Goal: Transaction & Acquisition: Purchase product/service

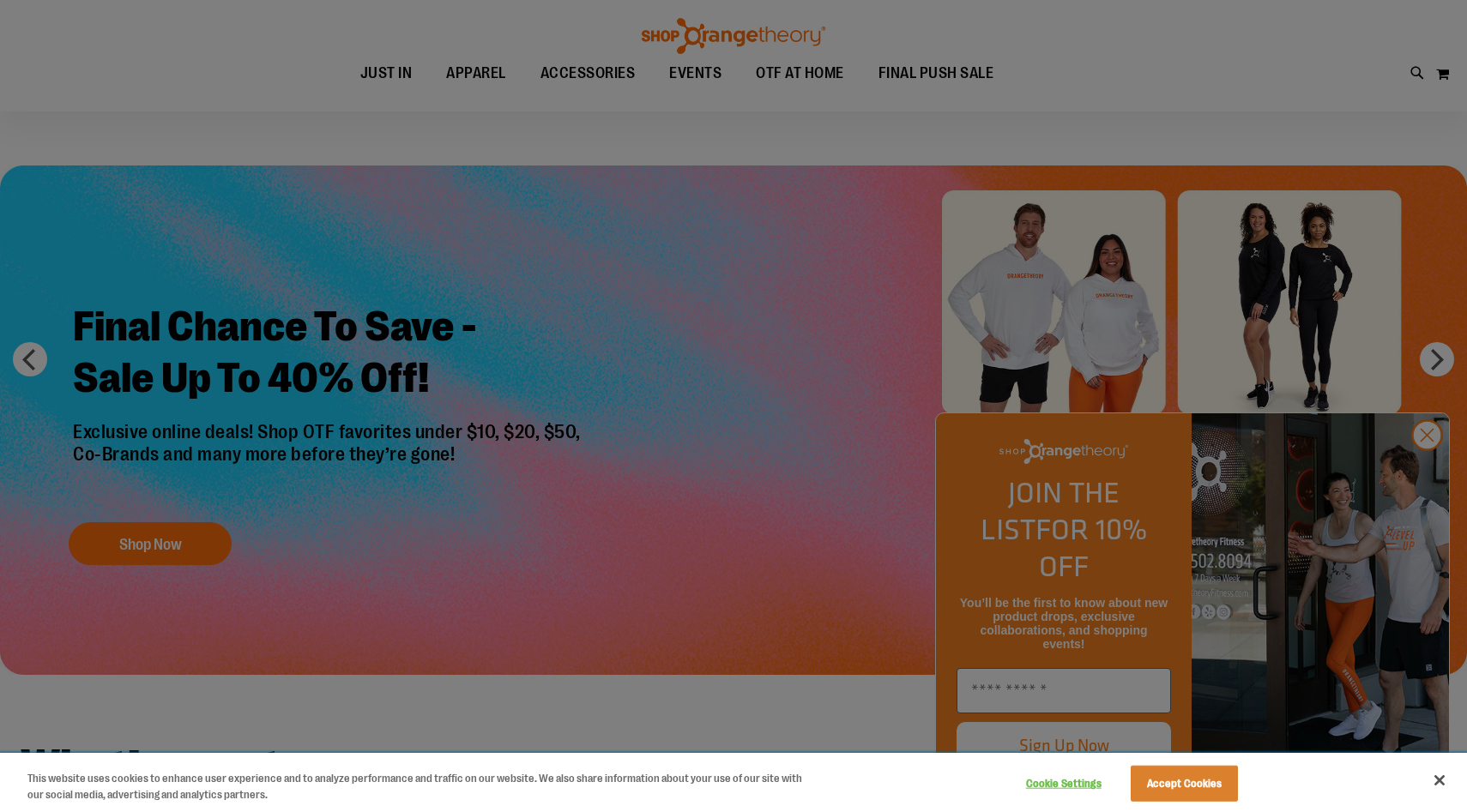
scroll to position [25, 0]
click at [1063, 781] on button "Cookie Settings" at bounding box center [1064, 784] width 107 height 35
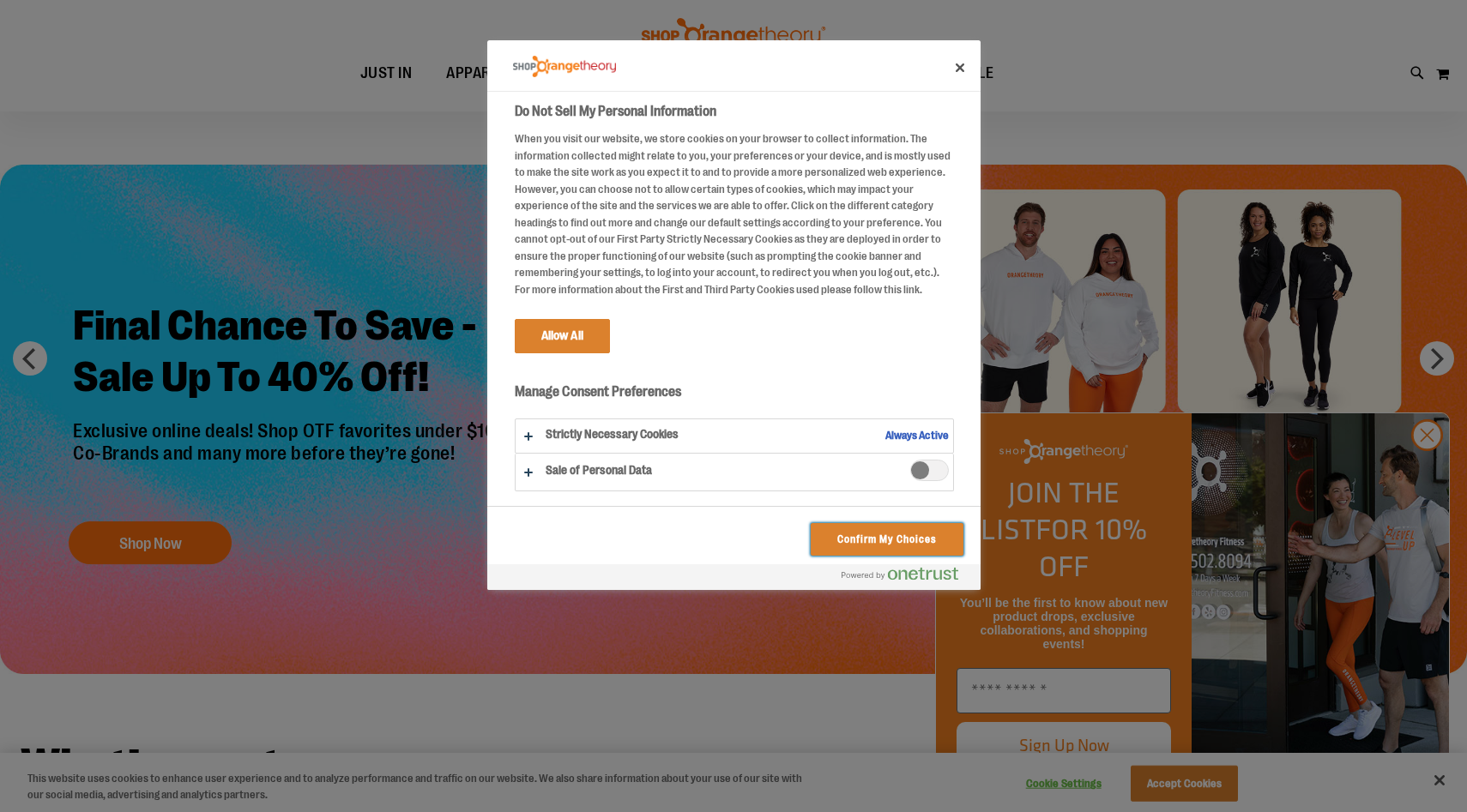
click at [852, 535] on button "Confirm My Choices" at bounding box center [886, 540] width 151 height 33
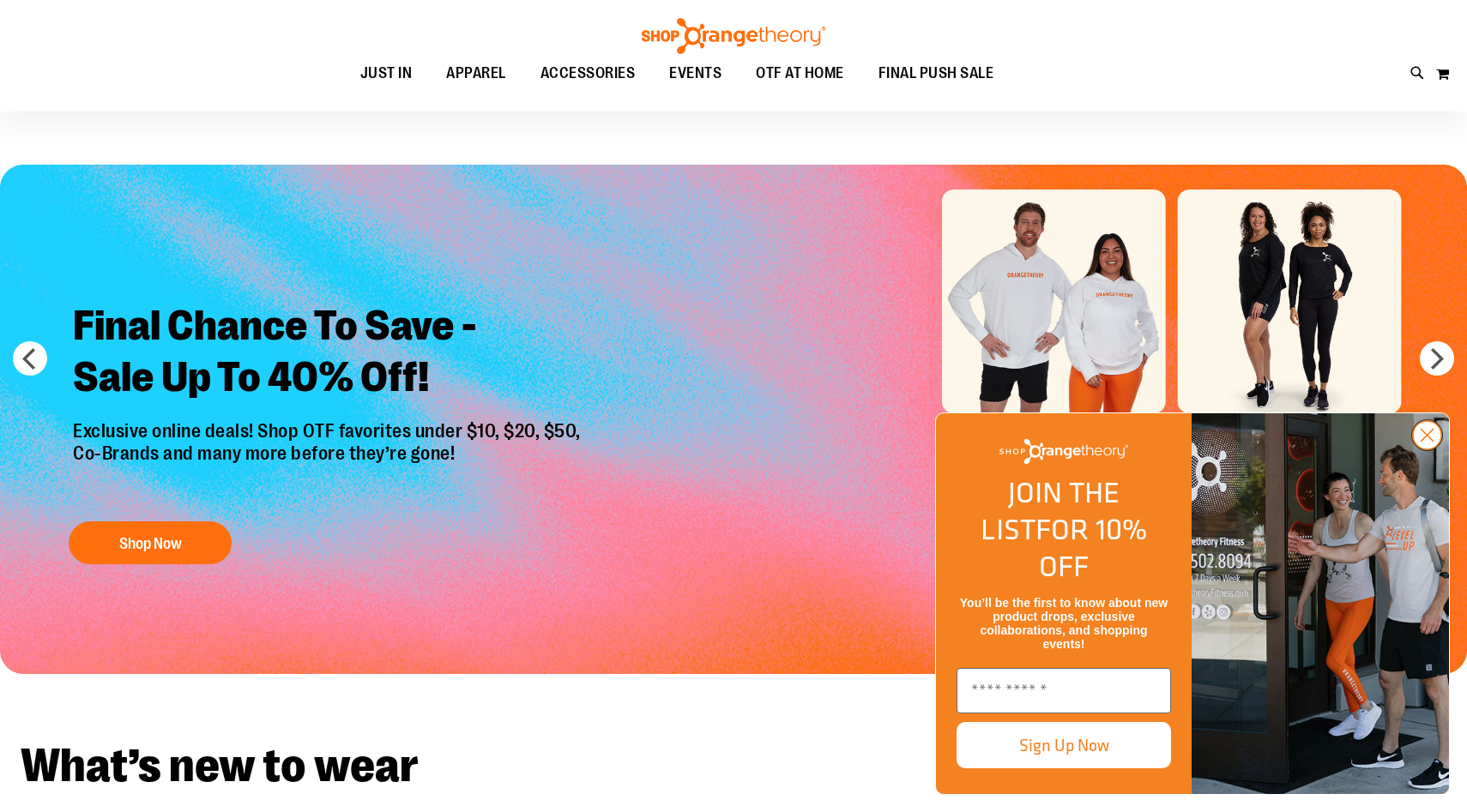
click at [1429, 450] on circle "Close dialog" at bounding box center [1427, 435] width 29 height 28
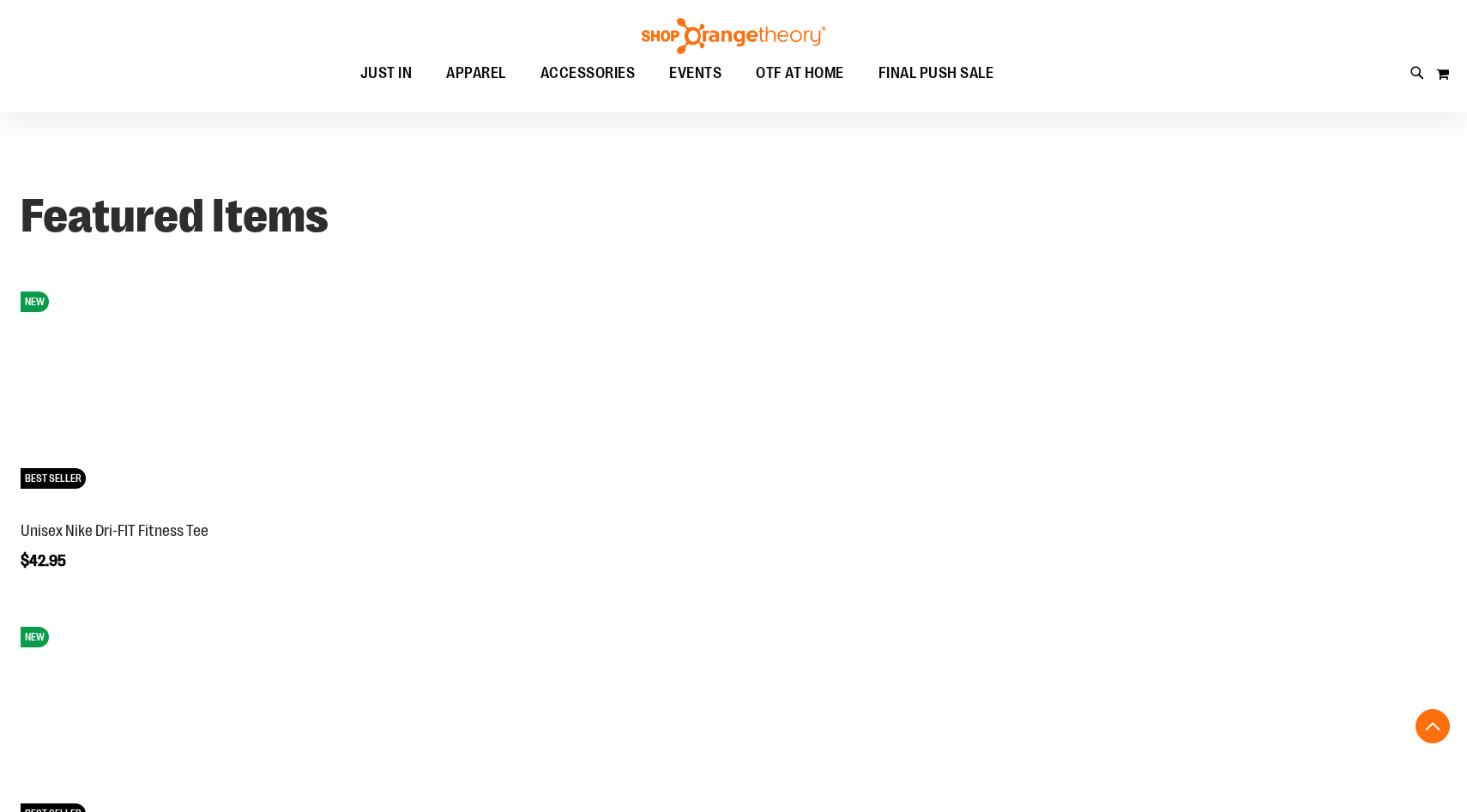
scroll to position [1288, 0]
click at [89, 533] on link "Unisex Nike Dri-FIT Fitness Tee" at bounding box center [114, 529] width 188 height 17
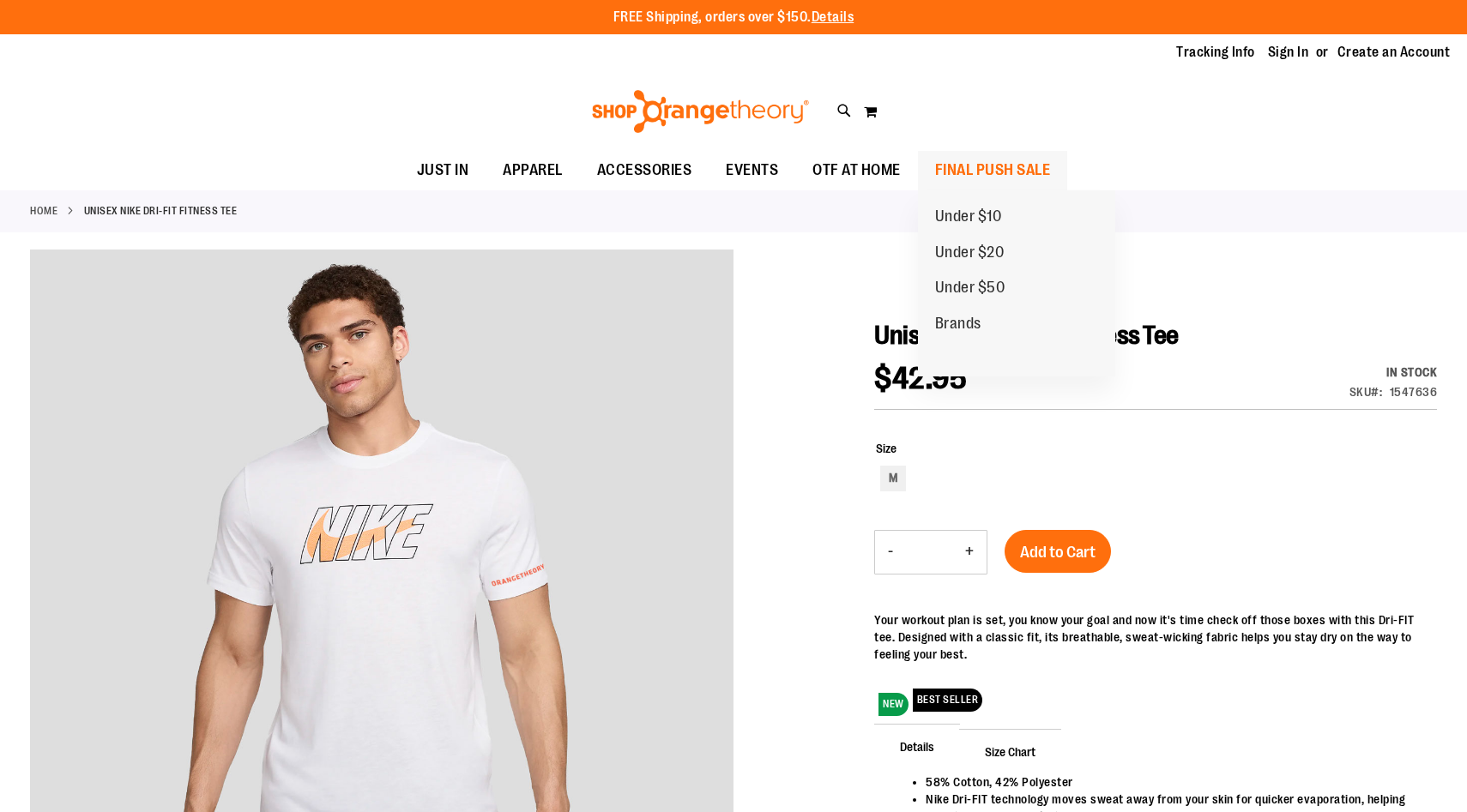
click at [1023, 172] on span "FINAL PUSH SALE" at bounding box center [993, 170] width 116 height 38
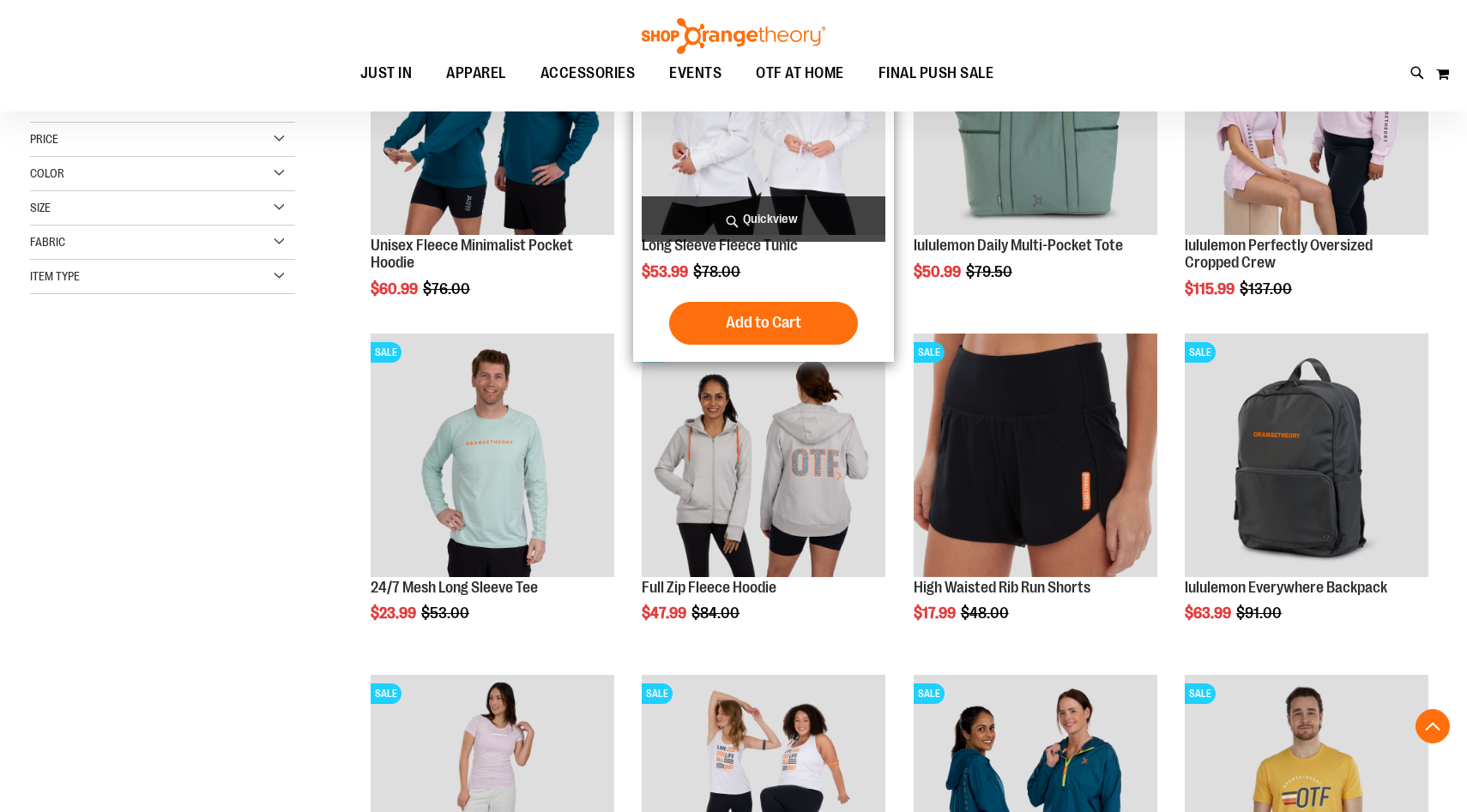
scroll to position [359, 0]
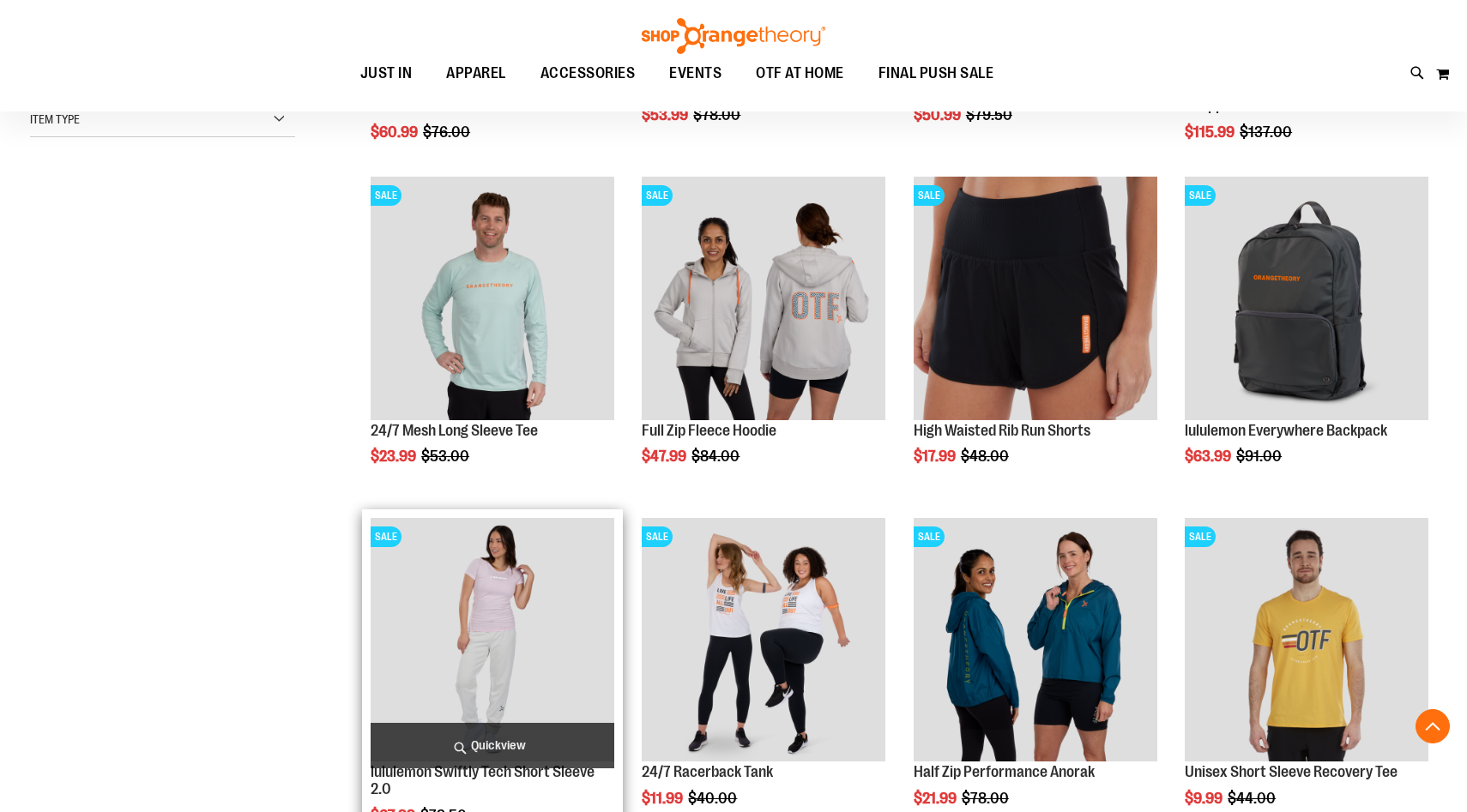
scroll to position [920, 0]
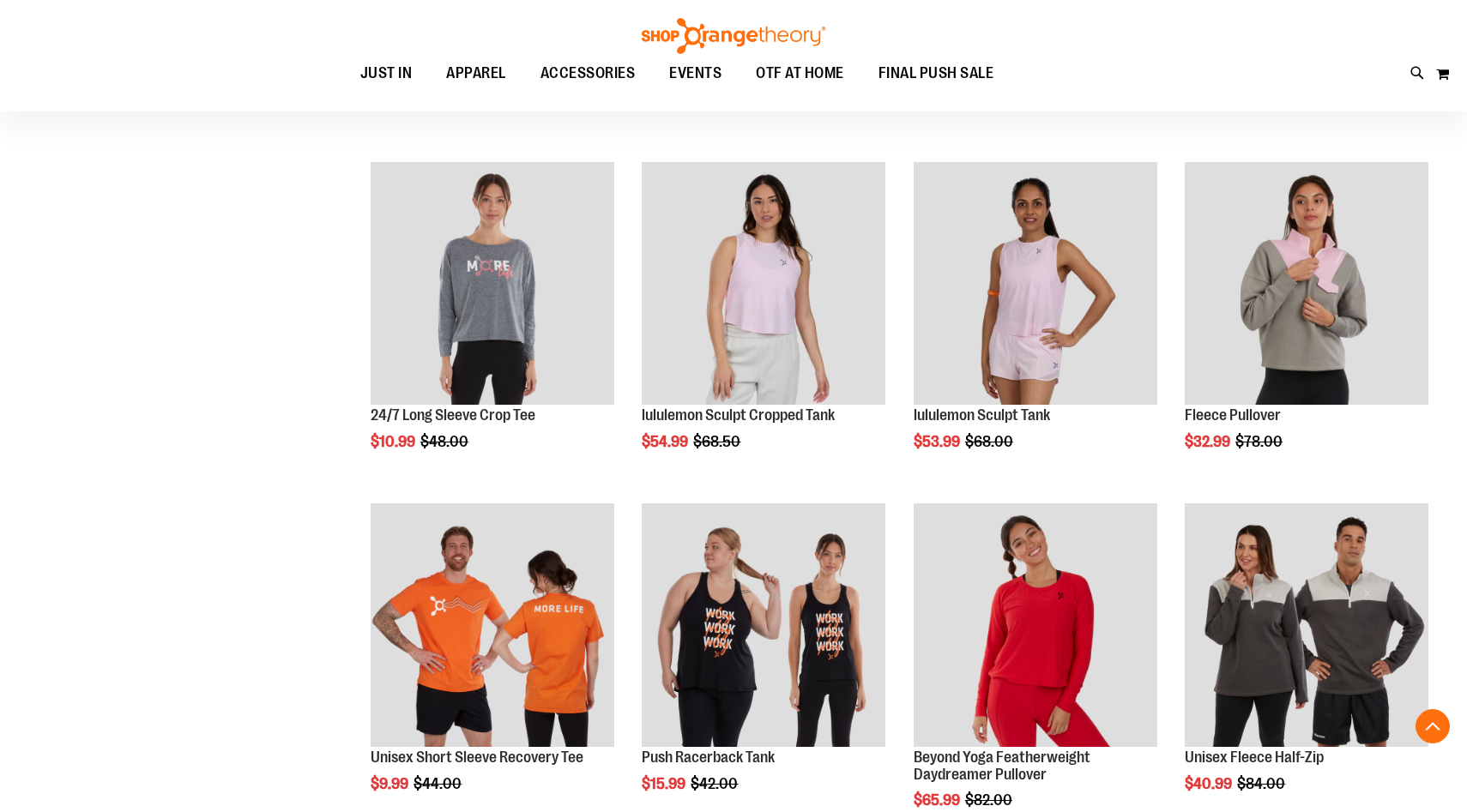
scroll to position [2242, 0]
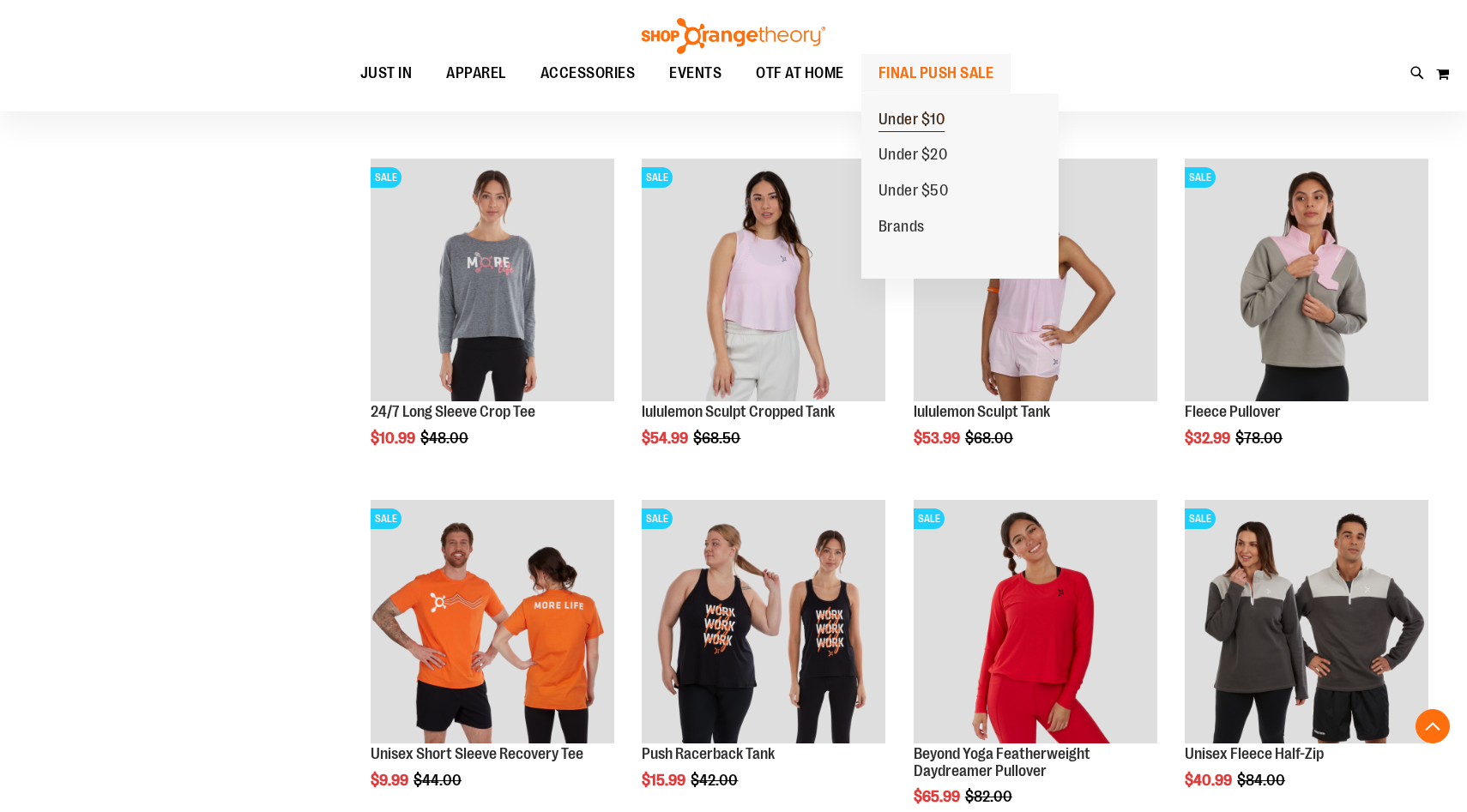
click at [921, 123] on span "Under $10" at bounding box center [911, 121] width 67 height 21
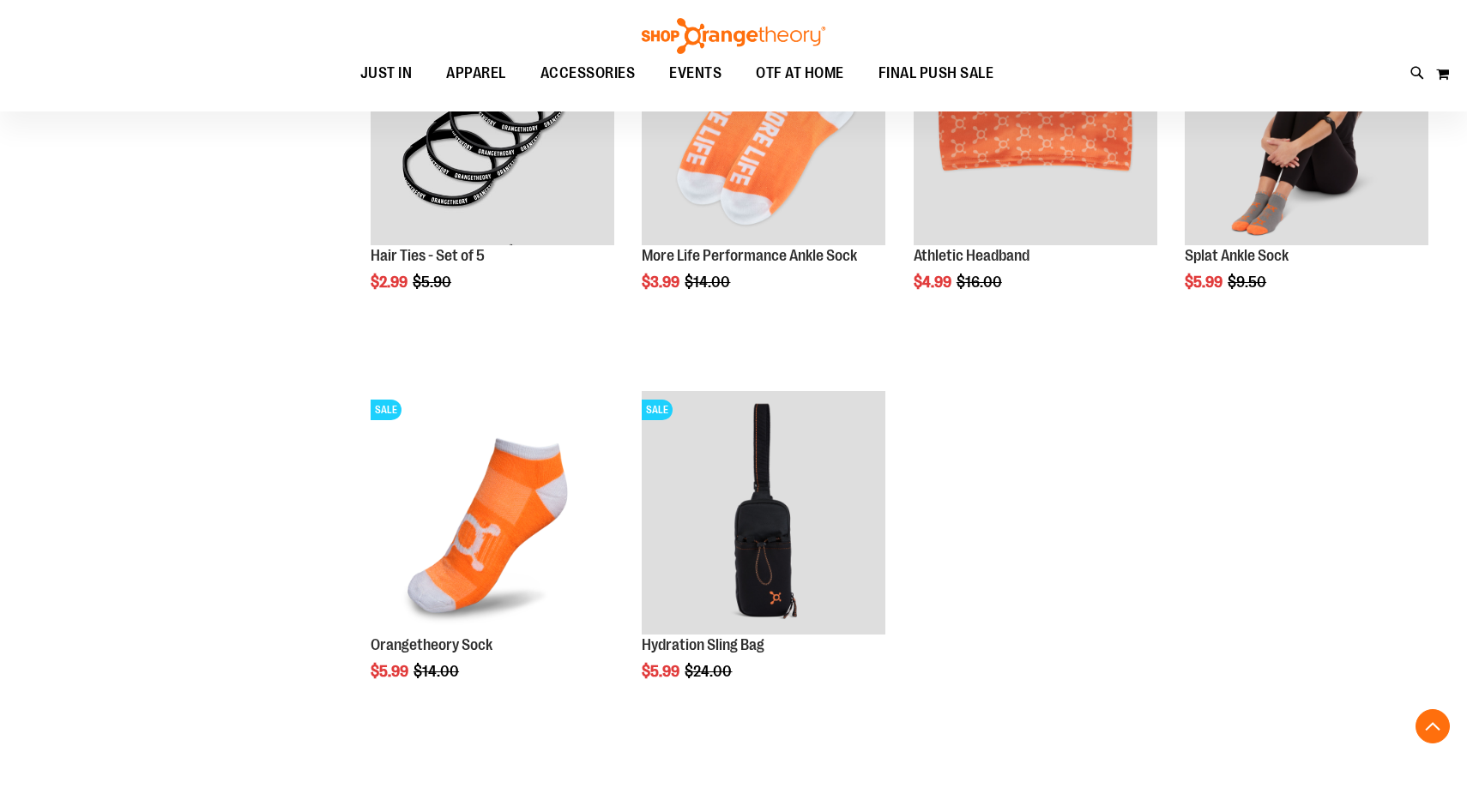
scroll to position [1326, 0]
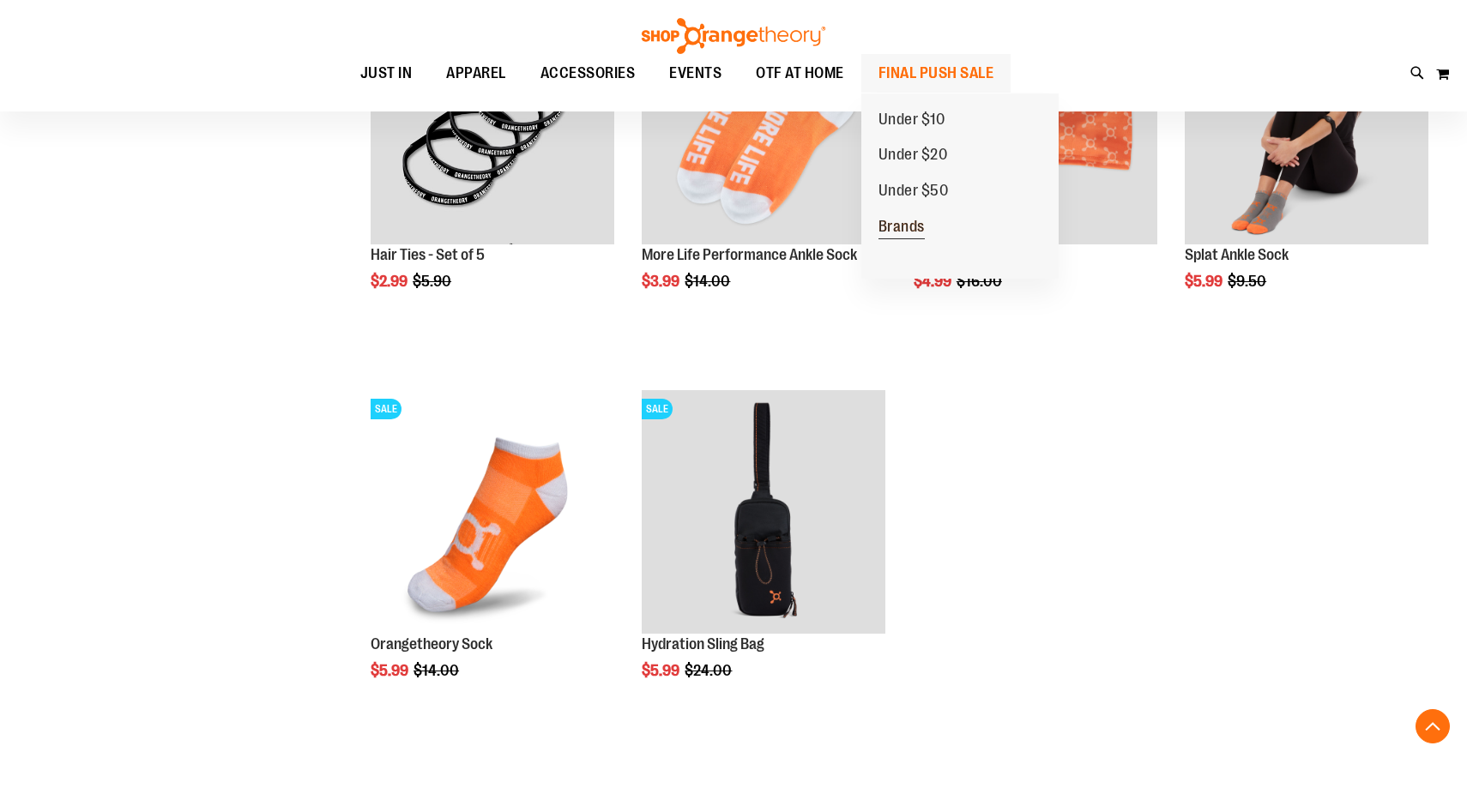
click at [930, 232] on link "Brands" at bounding box center [901, 227] width 81 height 36
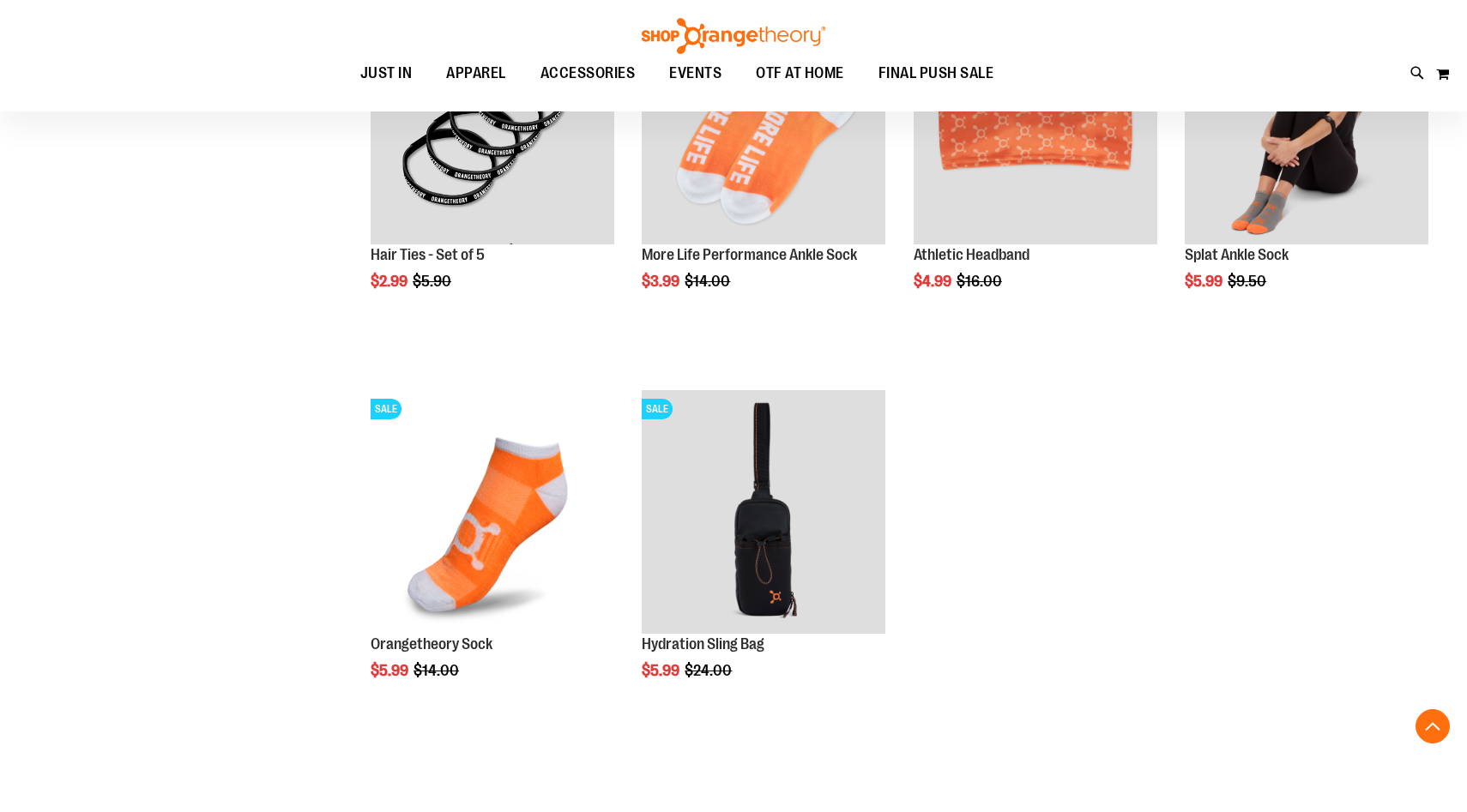
scroll to position [376, 0]
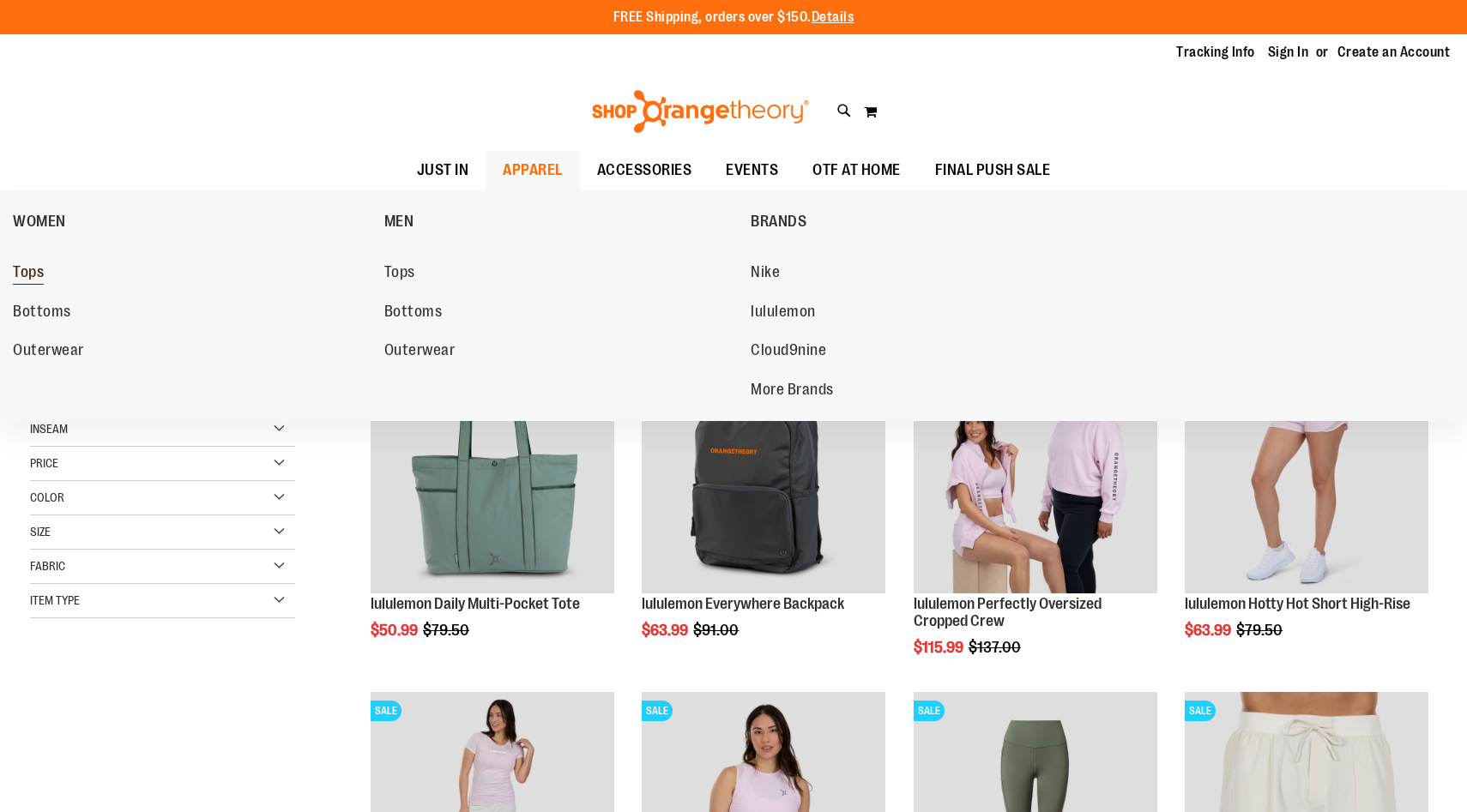
click at [35, 271] on span "Tops" at bounding box center [28, 274] width 31 height 21
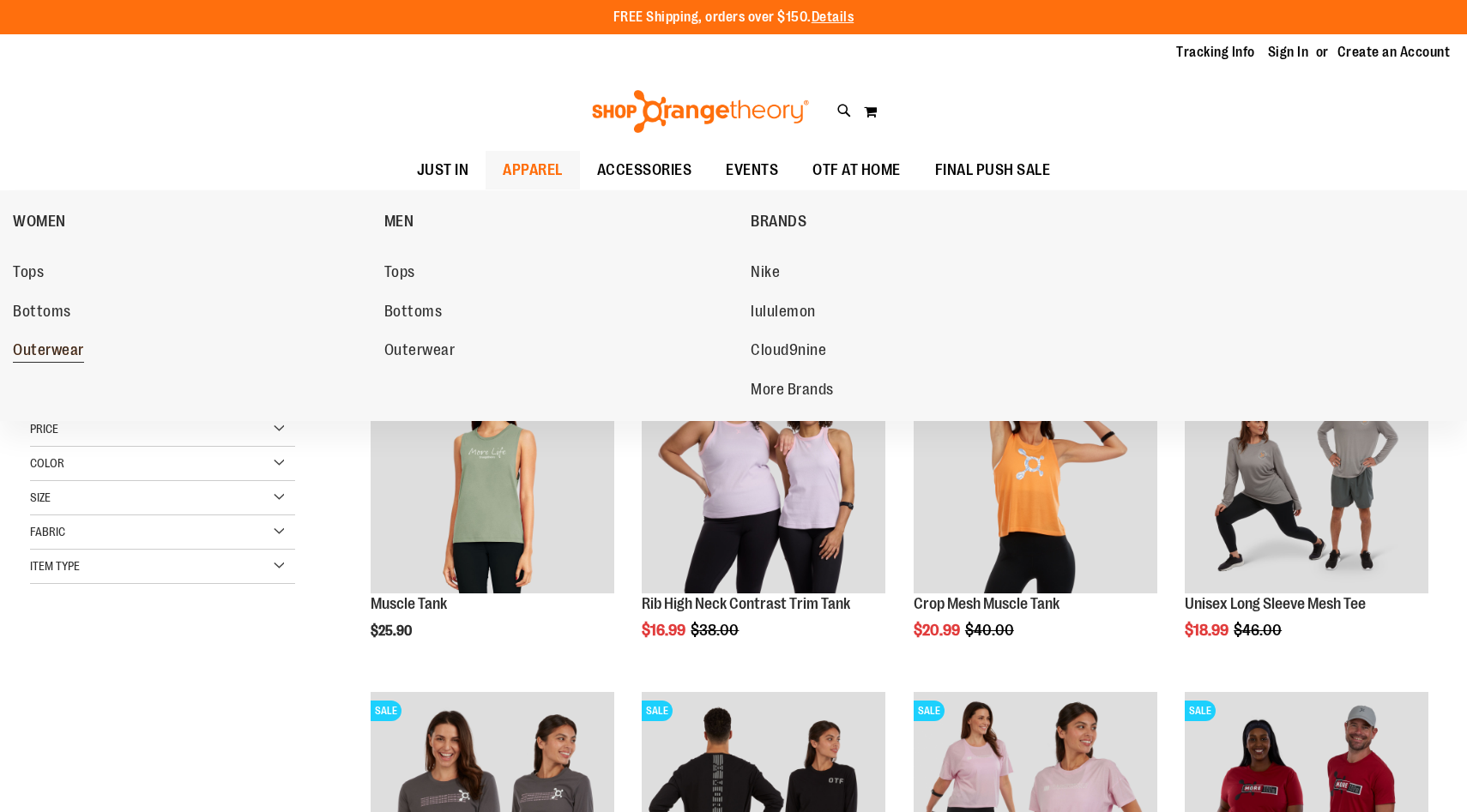
click at [65, 346] on span "Outerwear" at bounding box center [48, 352] width 71 height 21
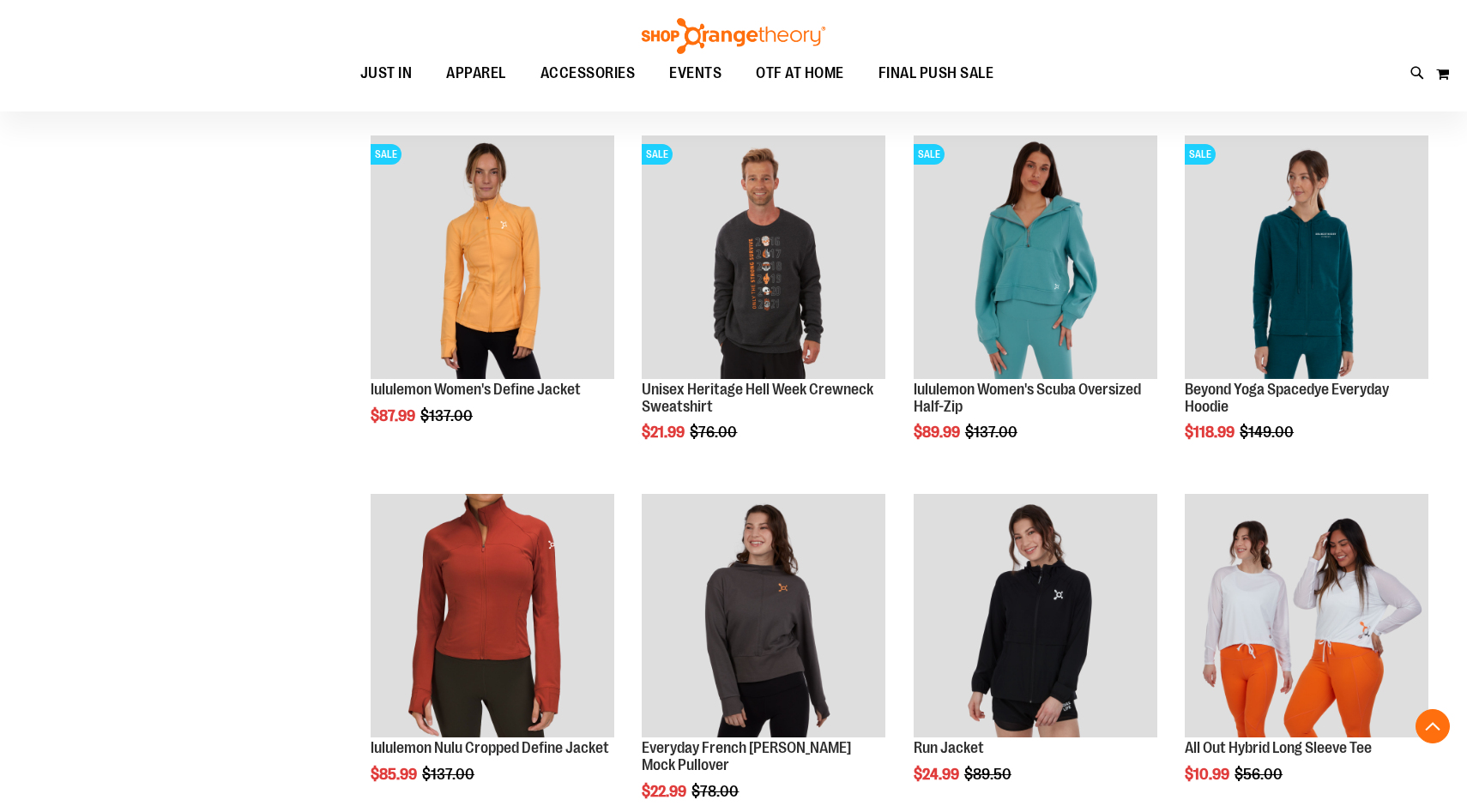
scroll to position [922, 0]
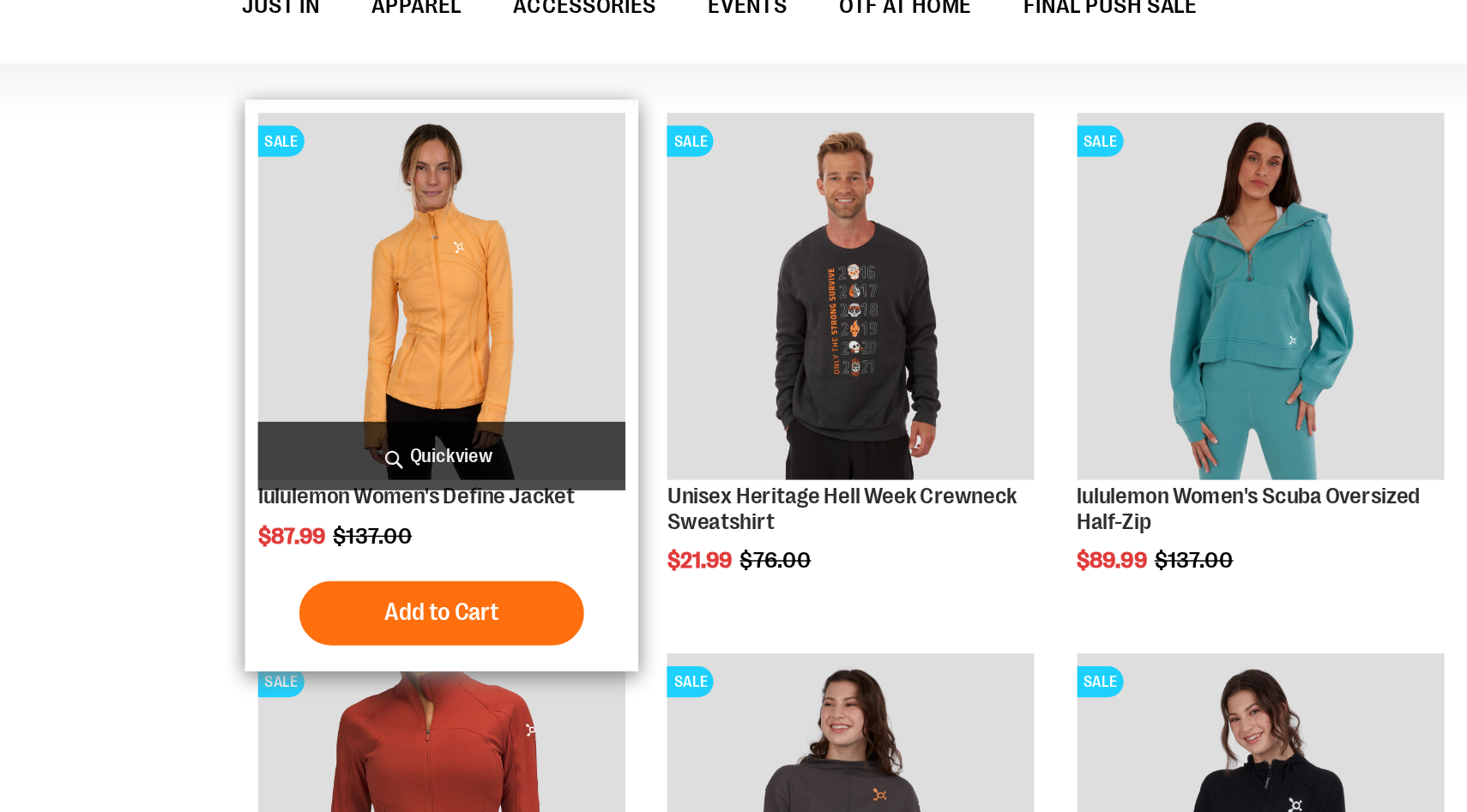
click at [520, 254] on img "product" at bounding box center [493, 266] width 244 height 244
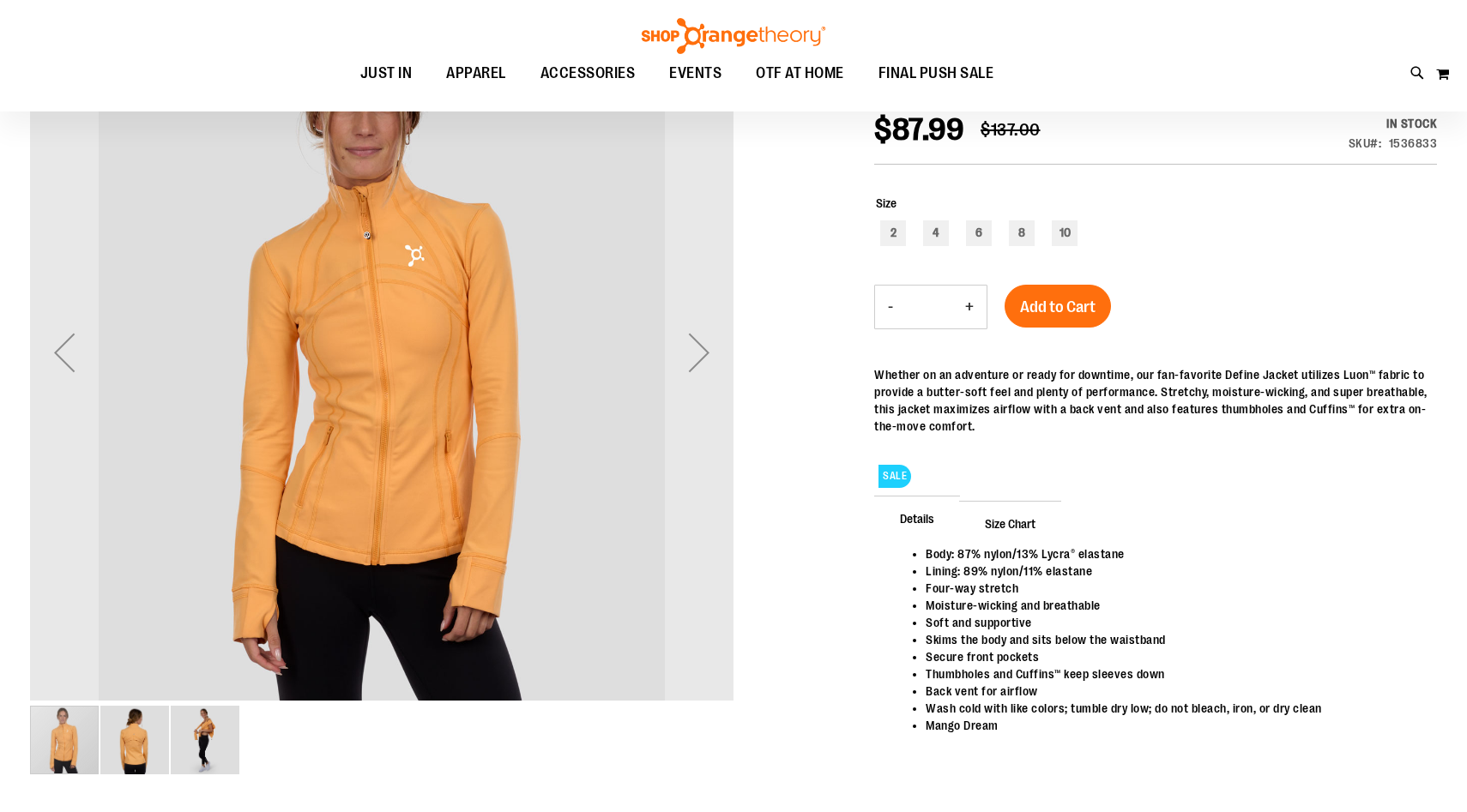
scroll to position [249, 0]
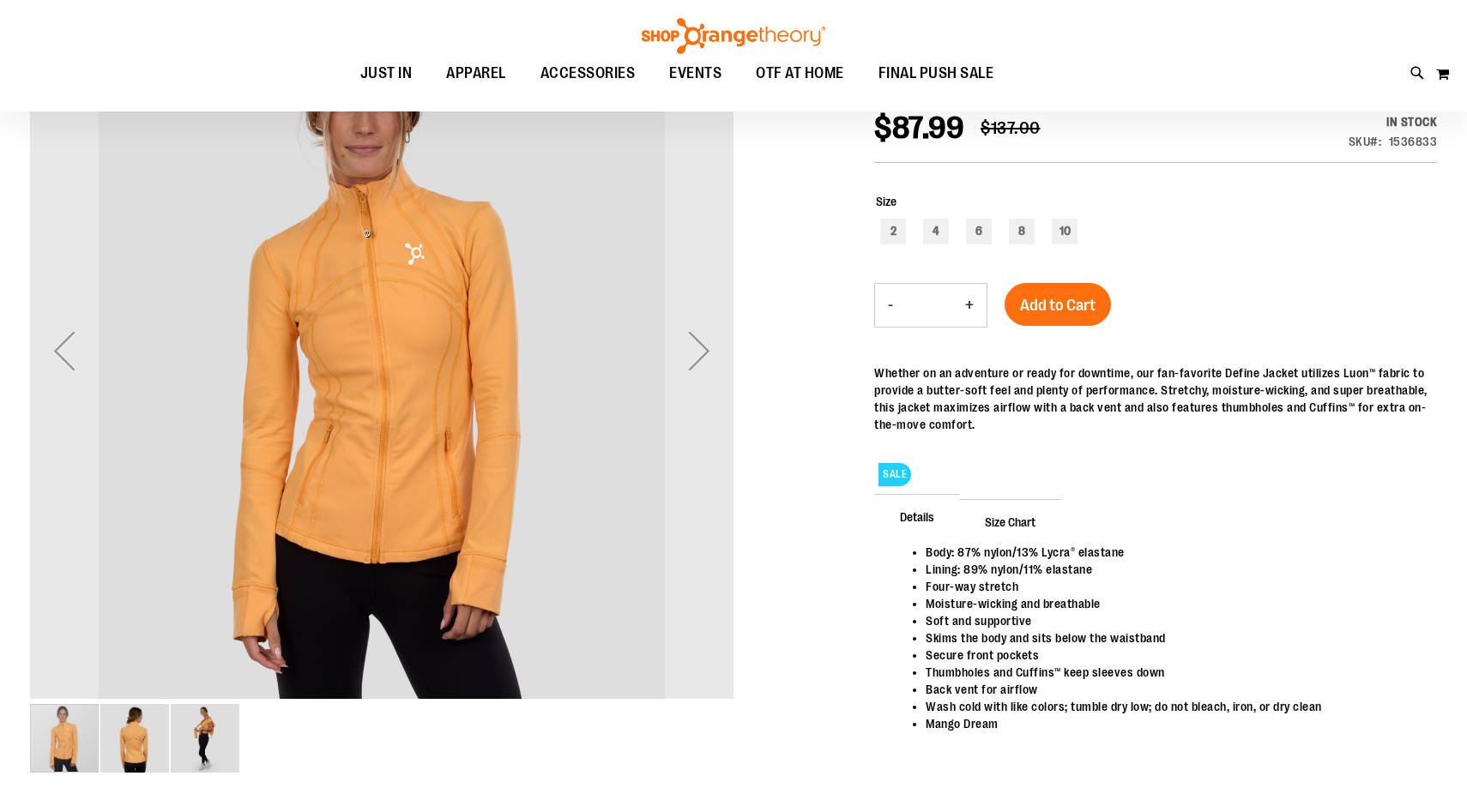
click at [200, 727] on img "image 3 of 3" at bounding box center [205, 738] width 69 height 69
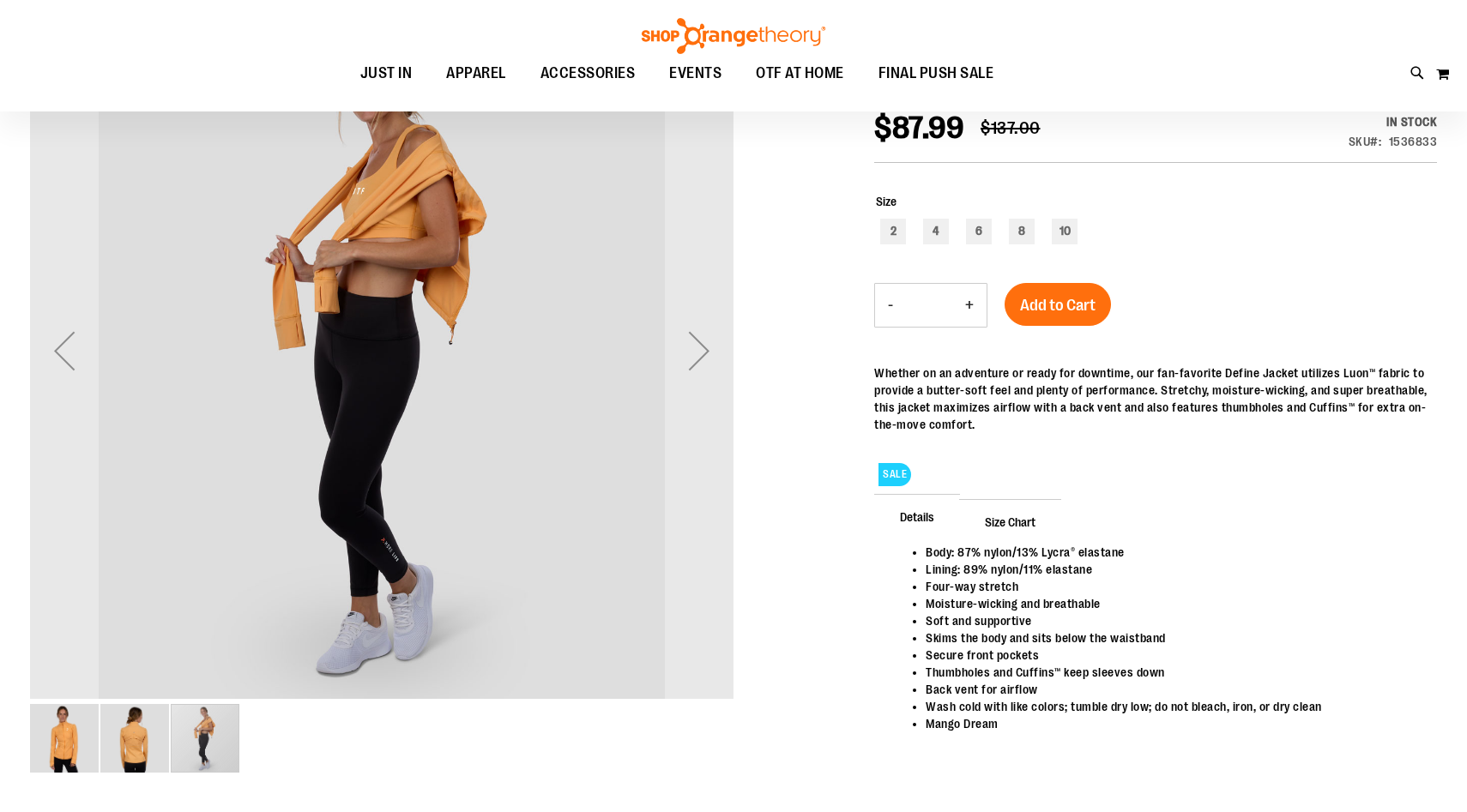
click at [133, 740] on img "image 2 of 3" at bounding box center [134, 738] width 69 height 69
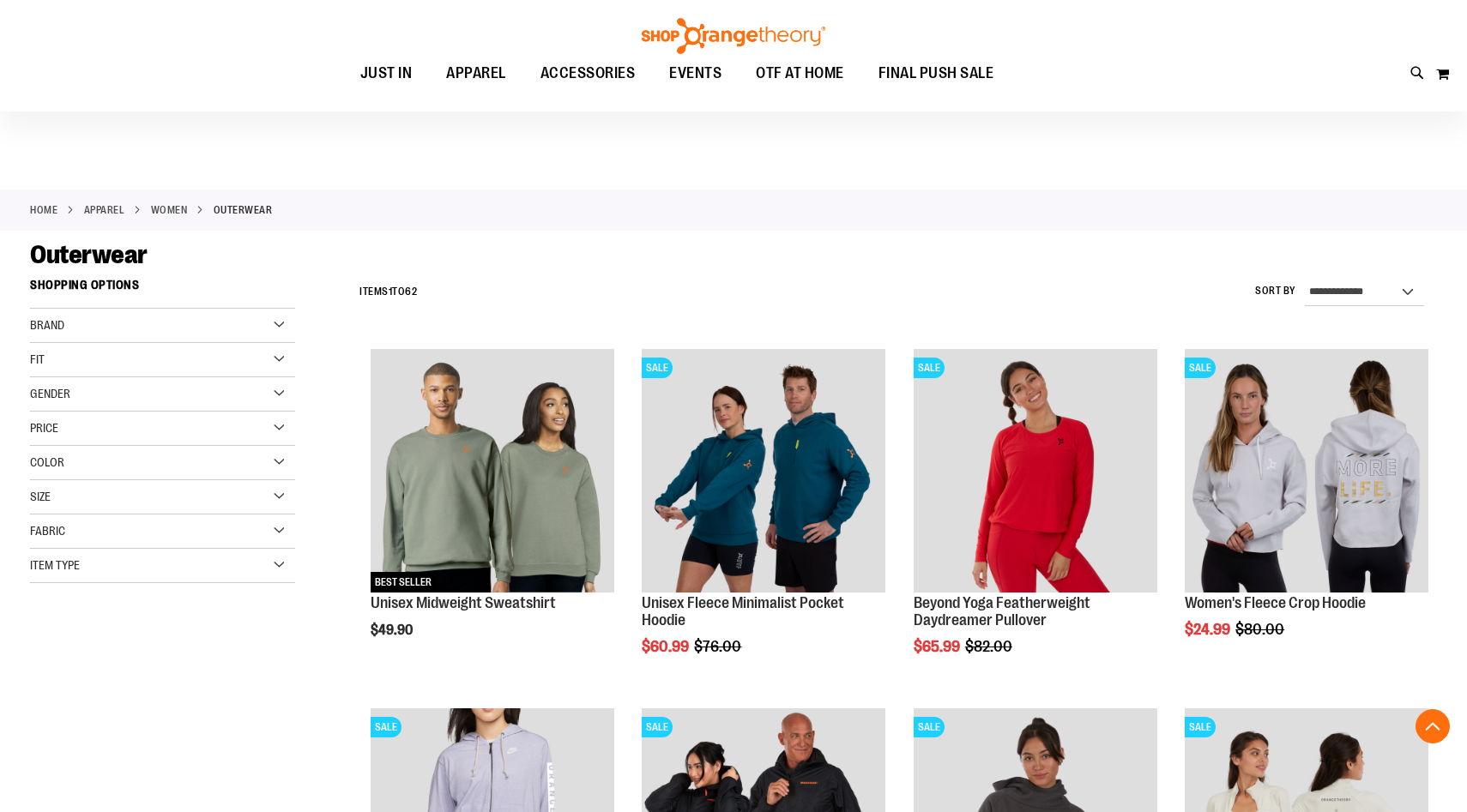
scroll to position [922, 0]
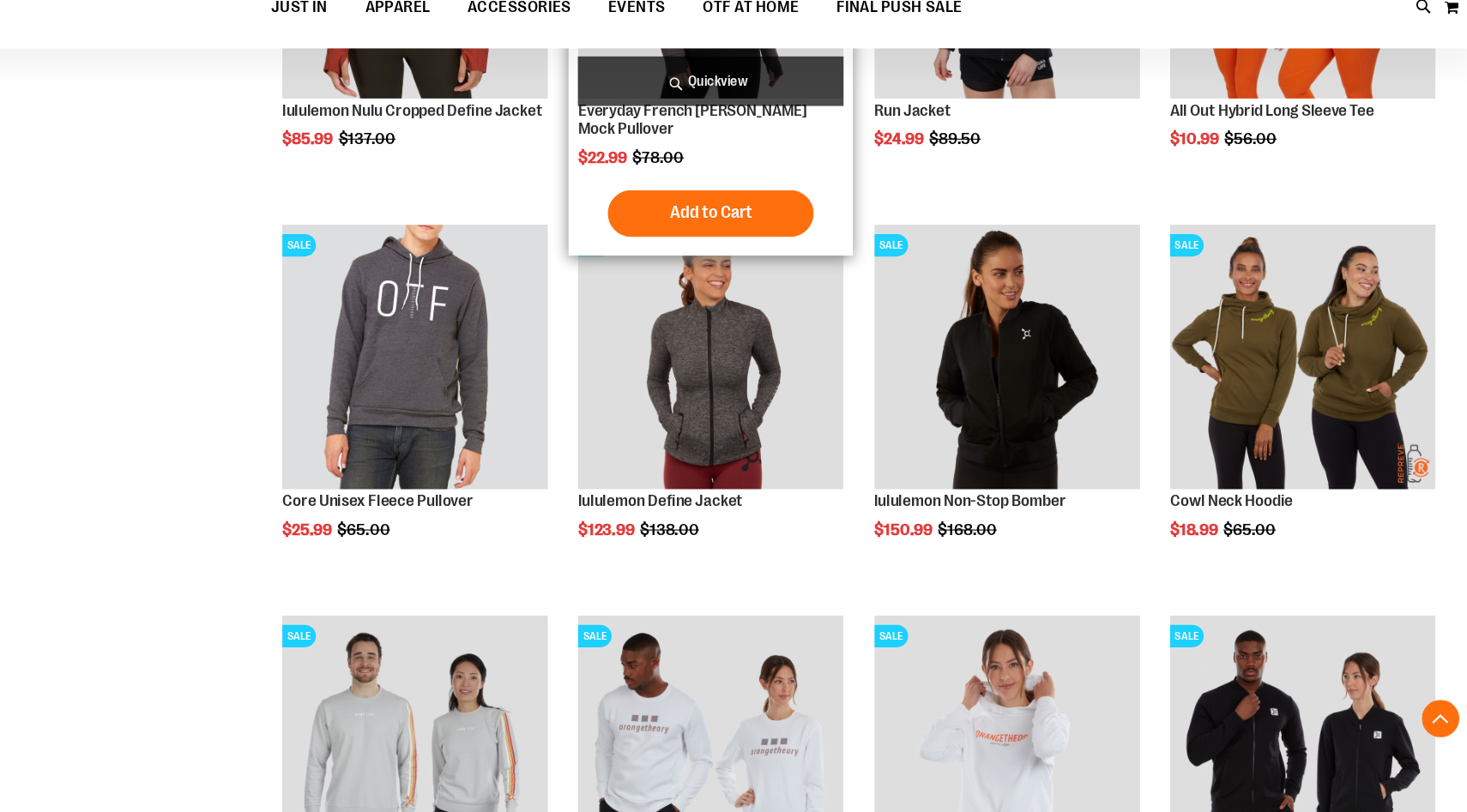
scroll to position [613, 0]
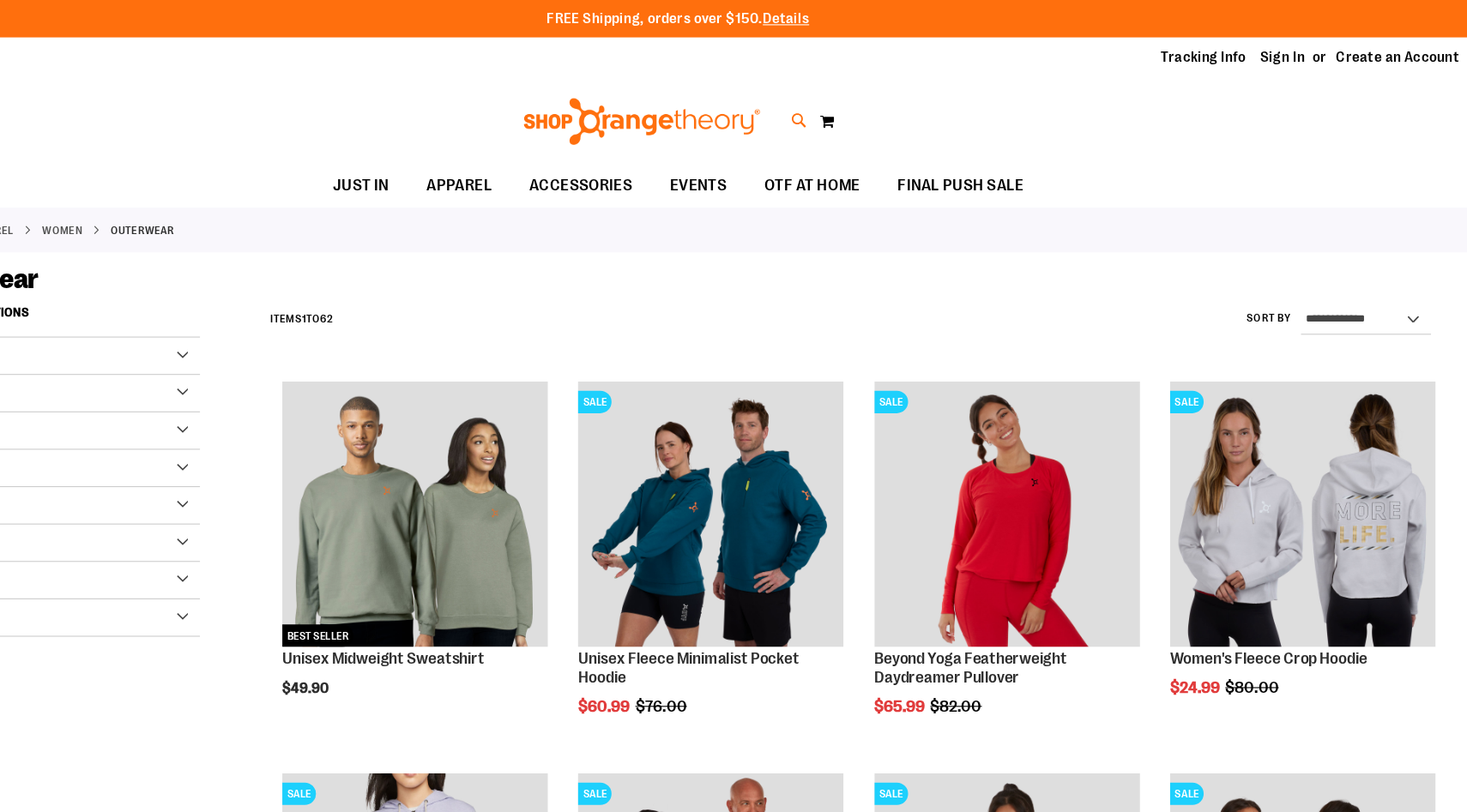
click at [848, 110] on icon at bounding box center [844, 111] width 14 height 20
type input "******"
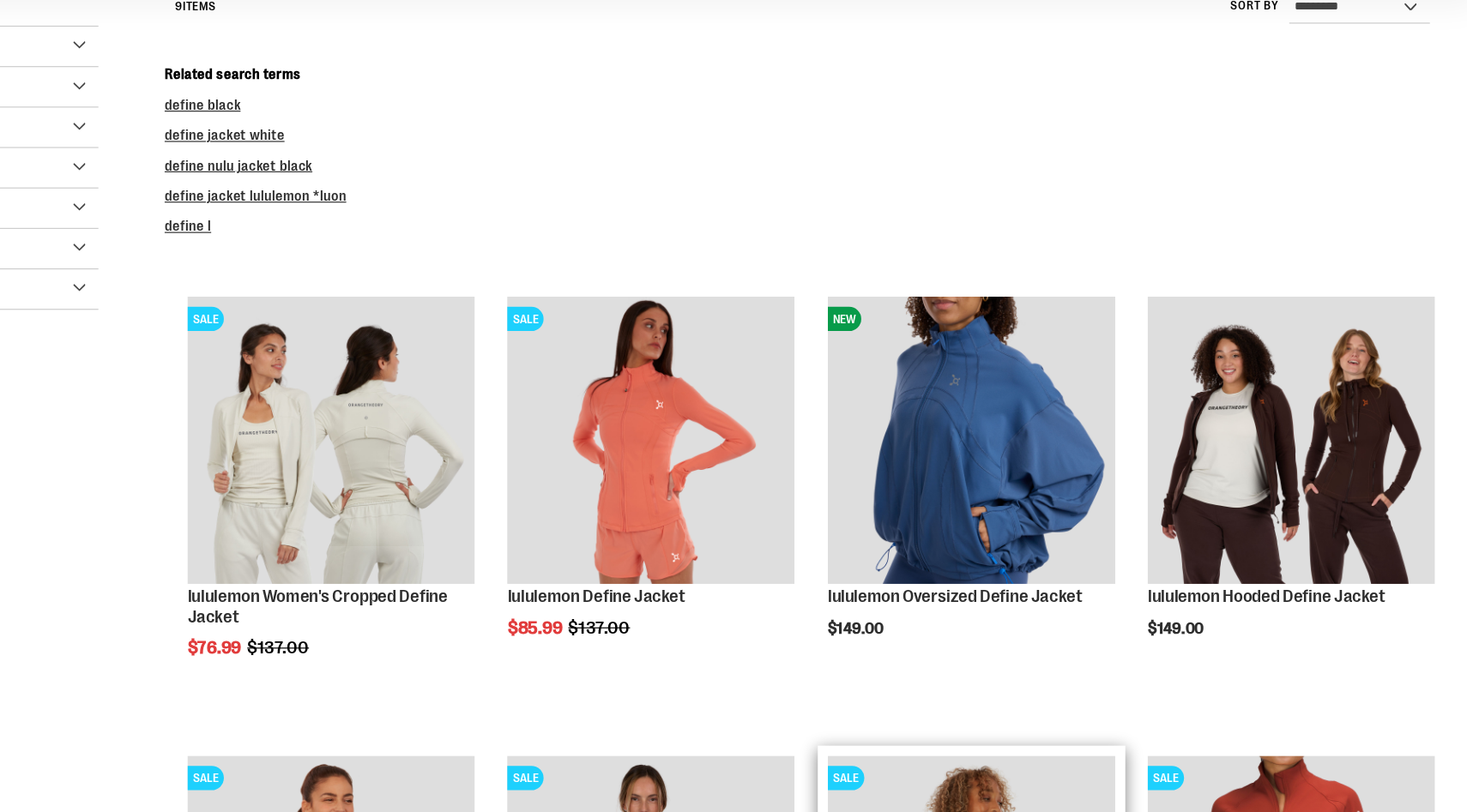
scroll to position [20, 0]
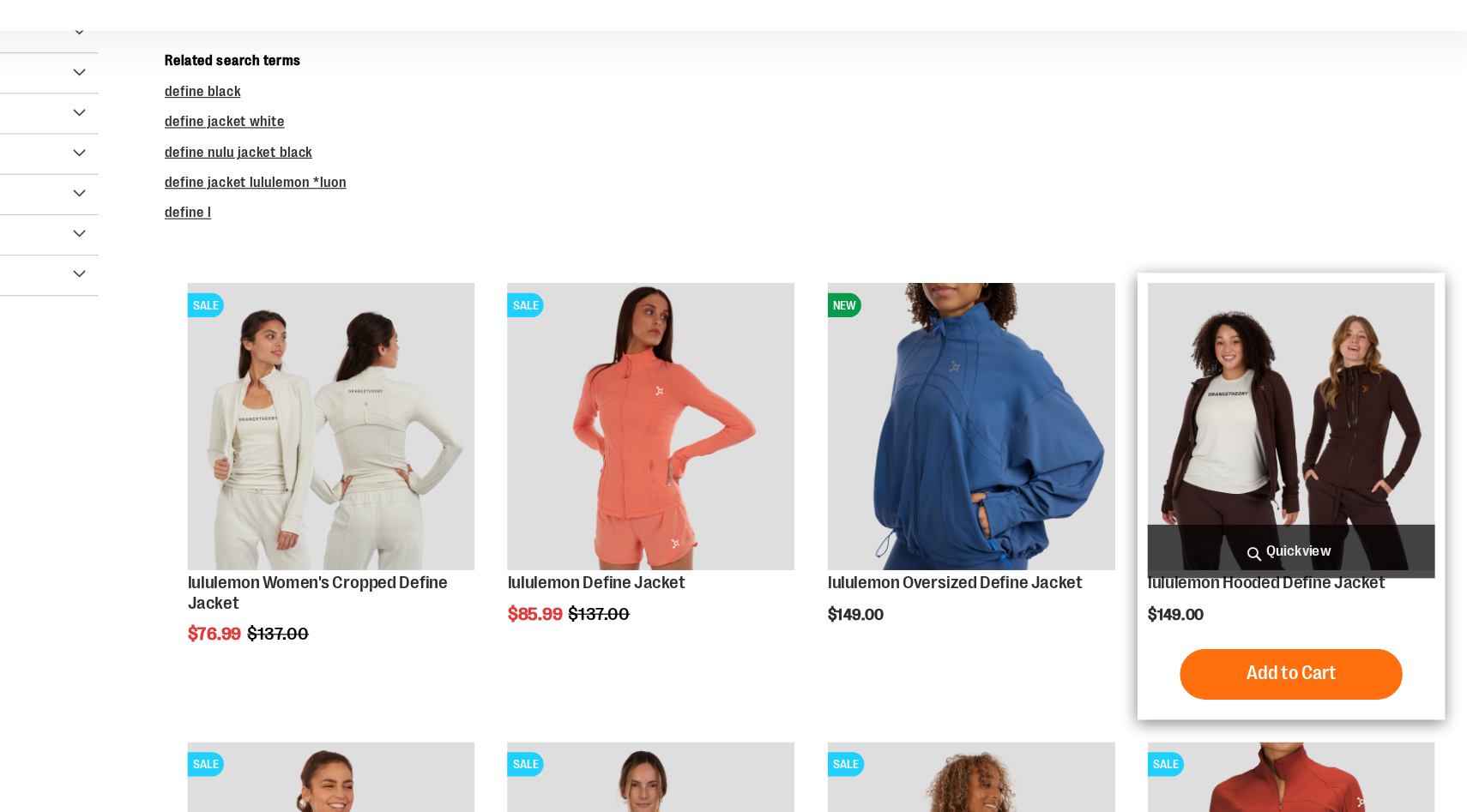
click at [1338, 508] on img "product" at bounding box center [1307, 483] width 244 height 244
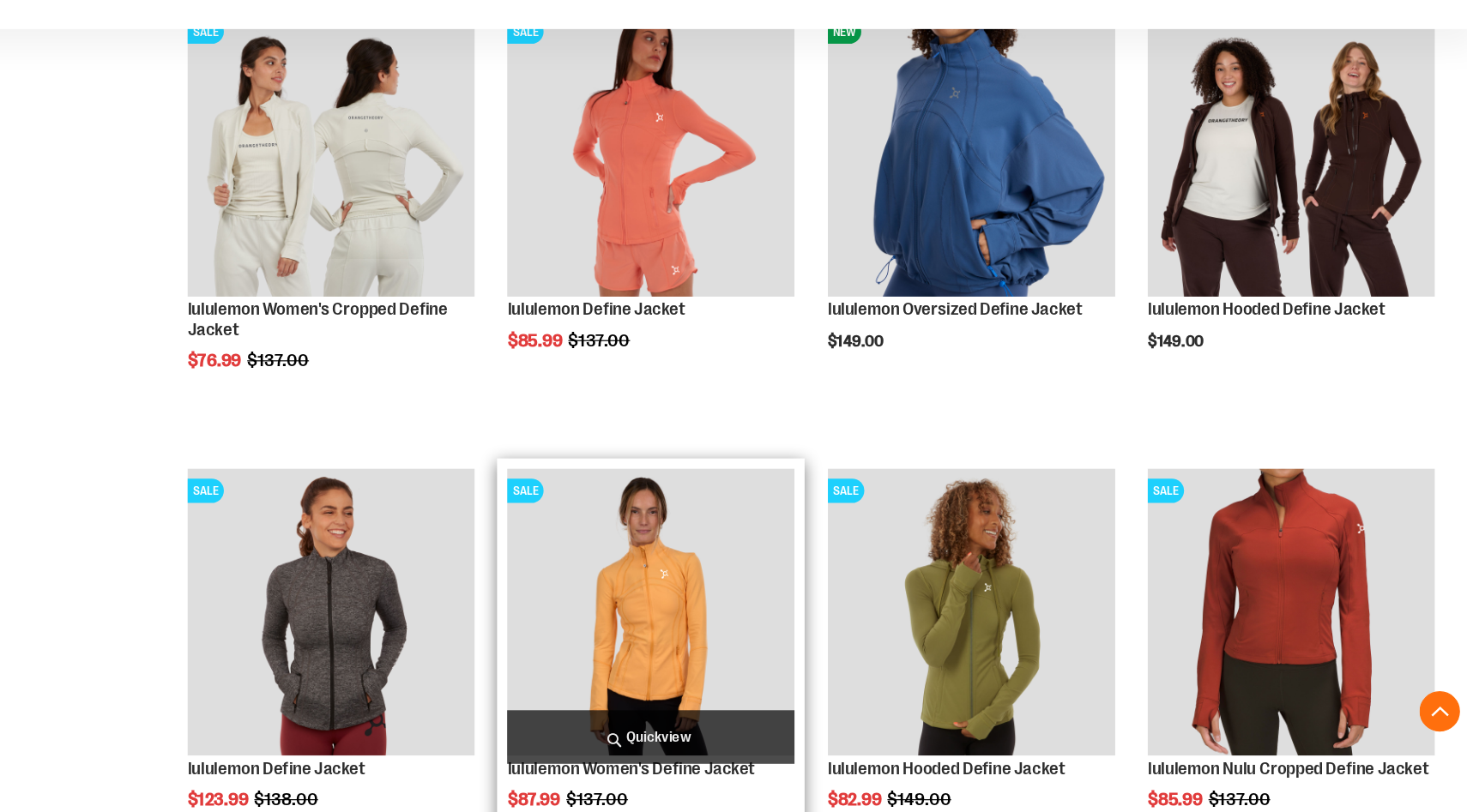
scroll to position [445, 0]
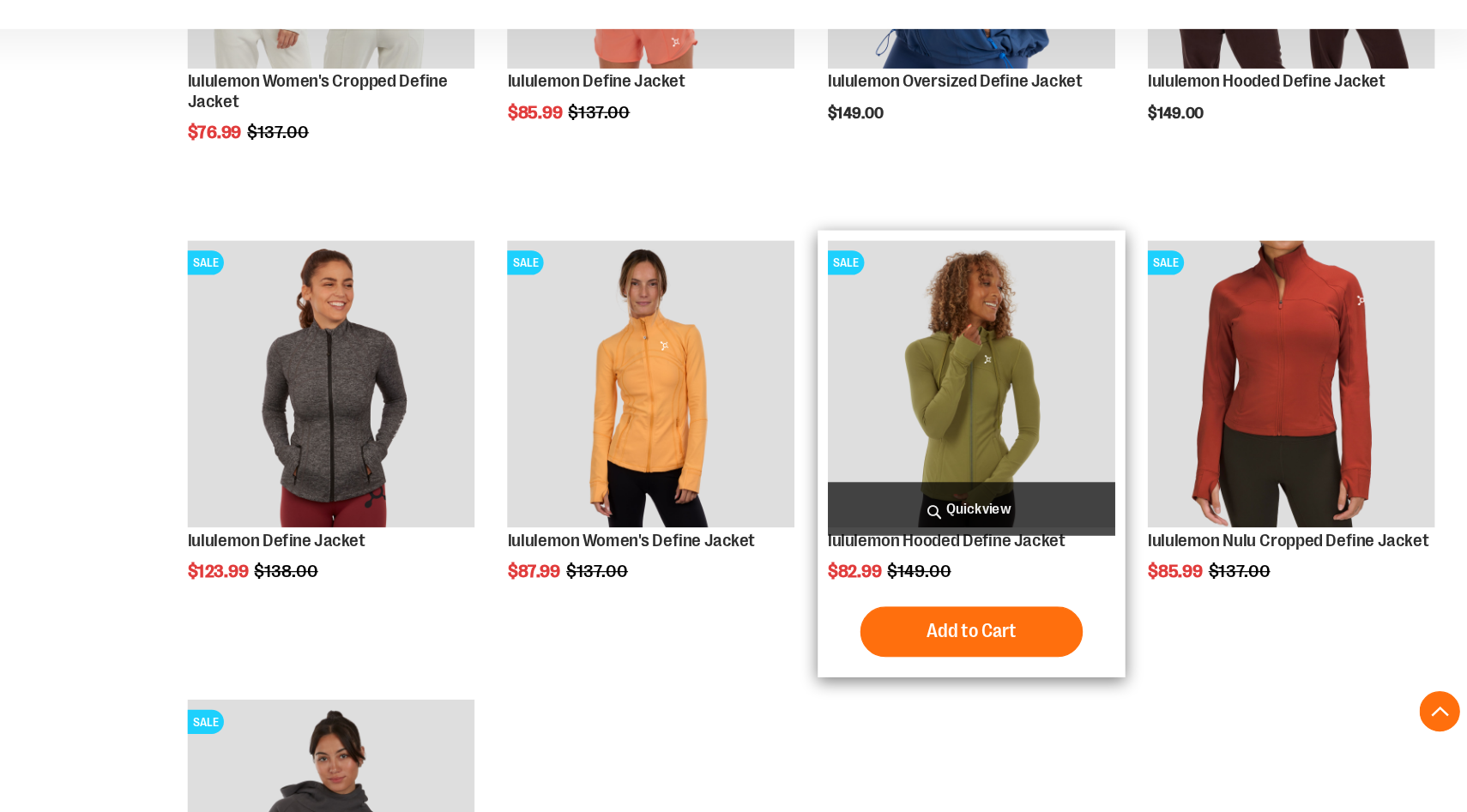
click at [1085, 468] on img "product" at bounding box center [1036, 449] width 244 height 244
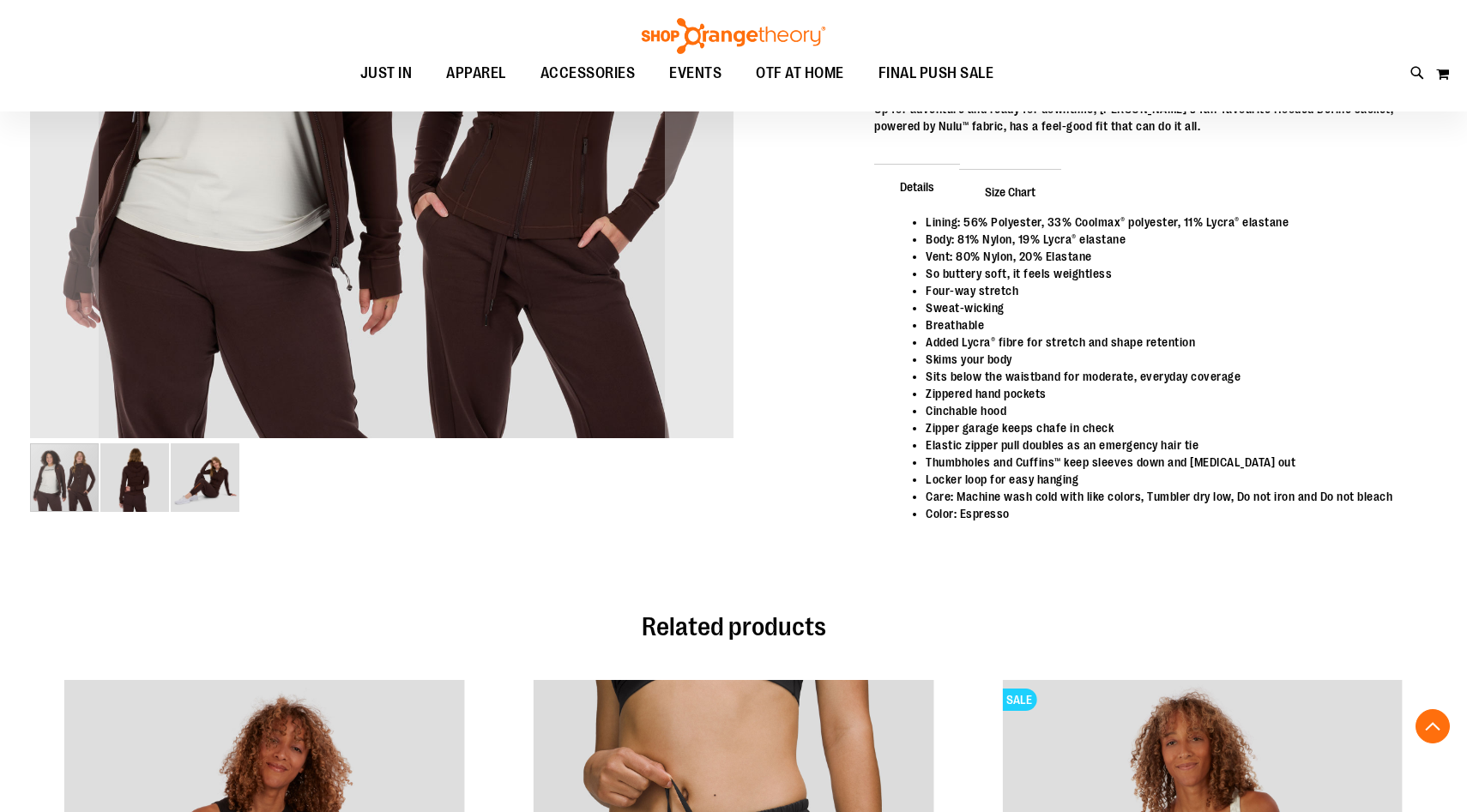
scroll to position [519, 0]
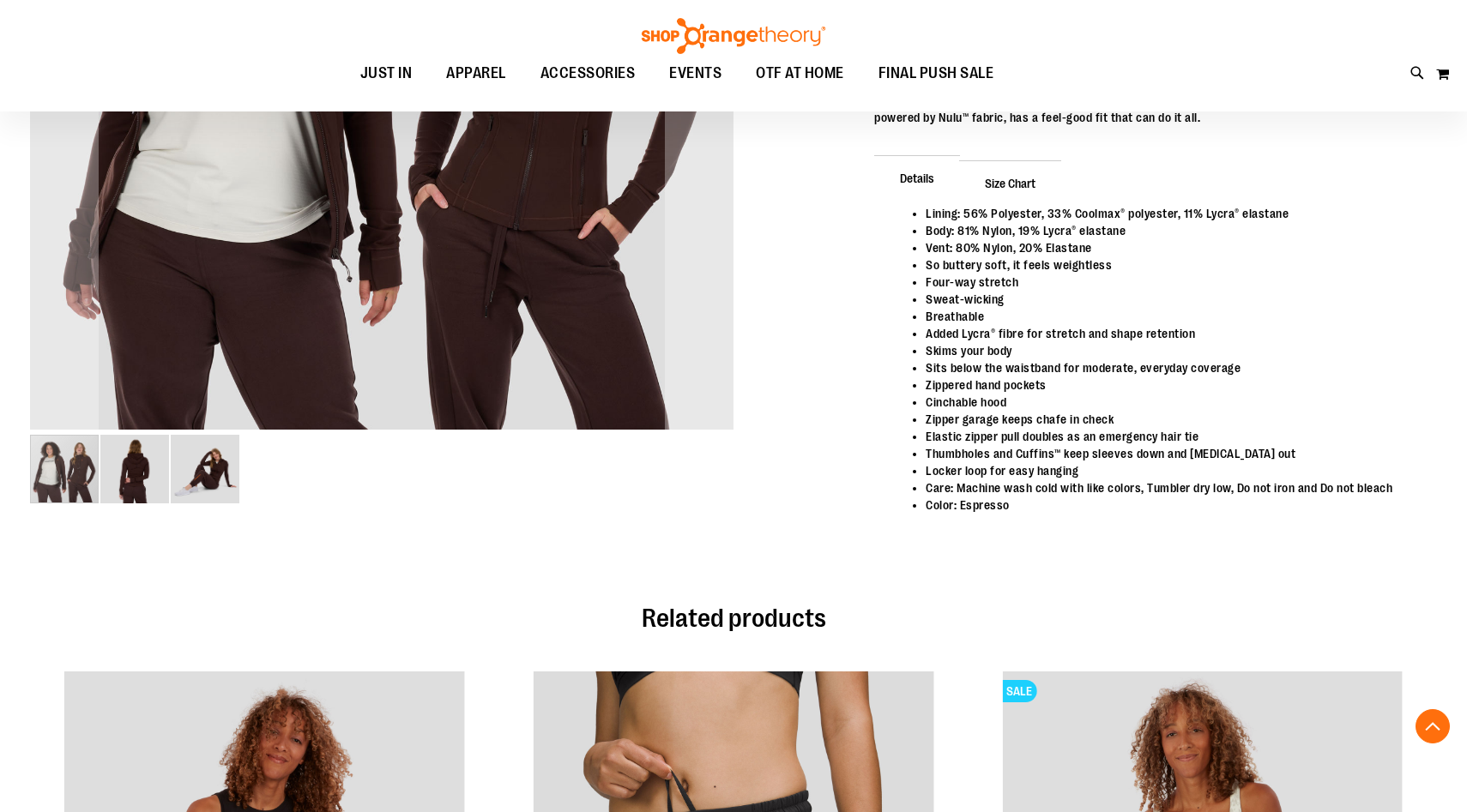
click at [190, 486] on img "image 3 of 3" at bounding box center [205, 468] width 69 height 69
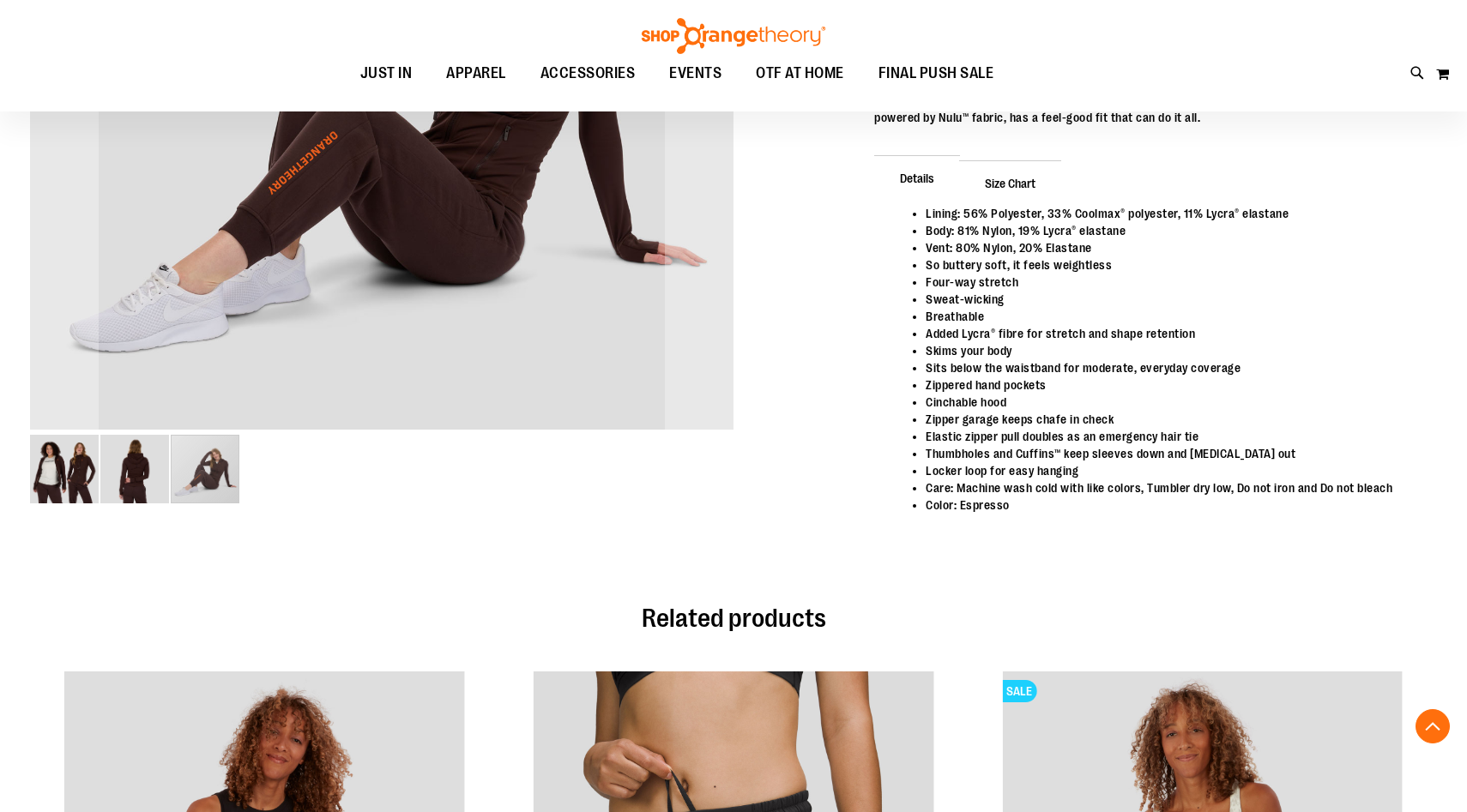
click at [114, 475] on img "image 2 of 3" at bounding box center [134, 468] width 69 height 69
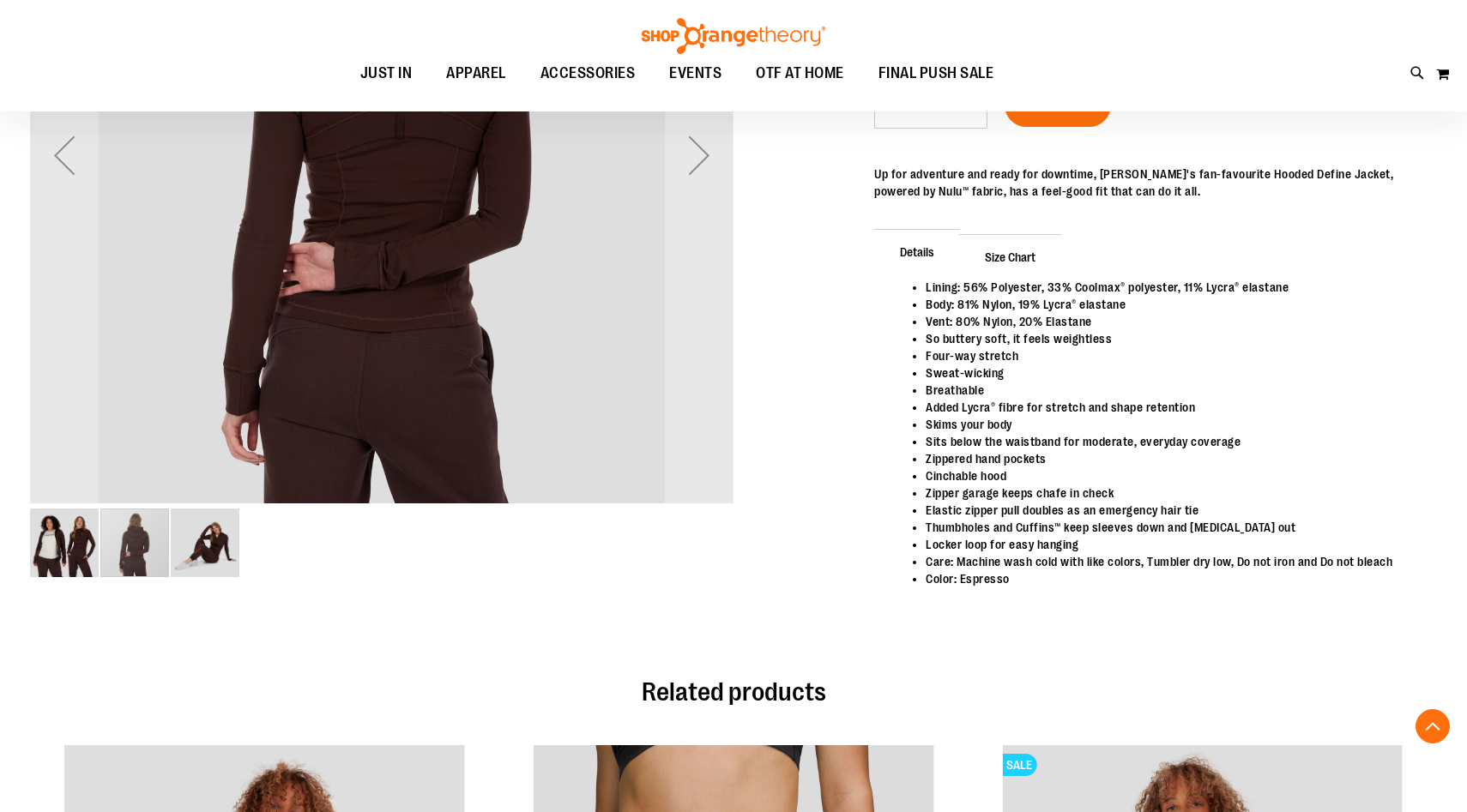
scroll to position [449, 0]
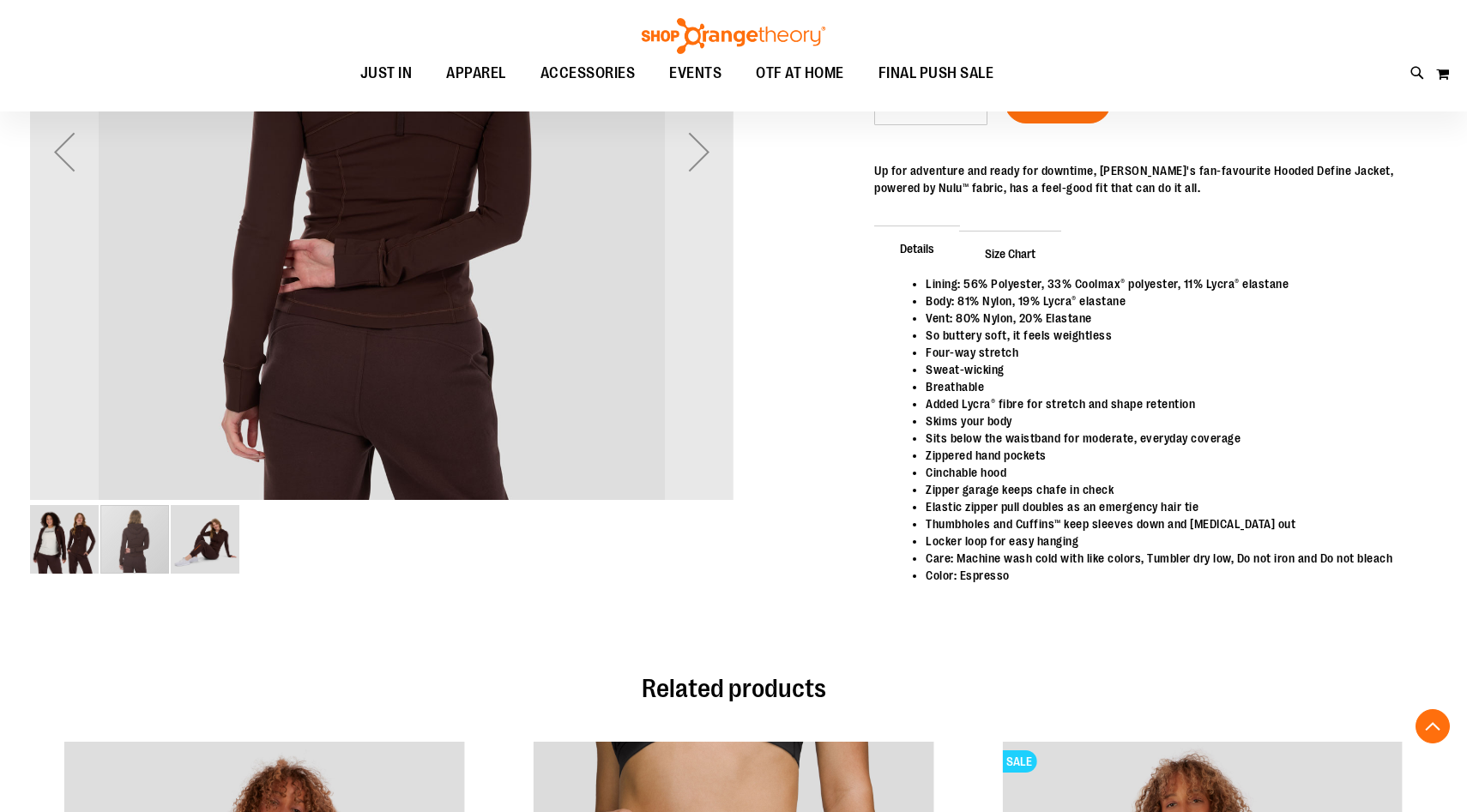
click at [202, 548] on img "image 3 of 3" at bounding box center [205, 539] width 69 height 69
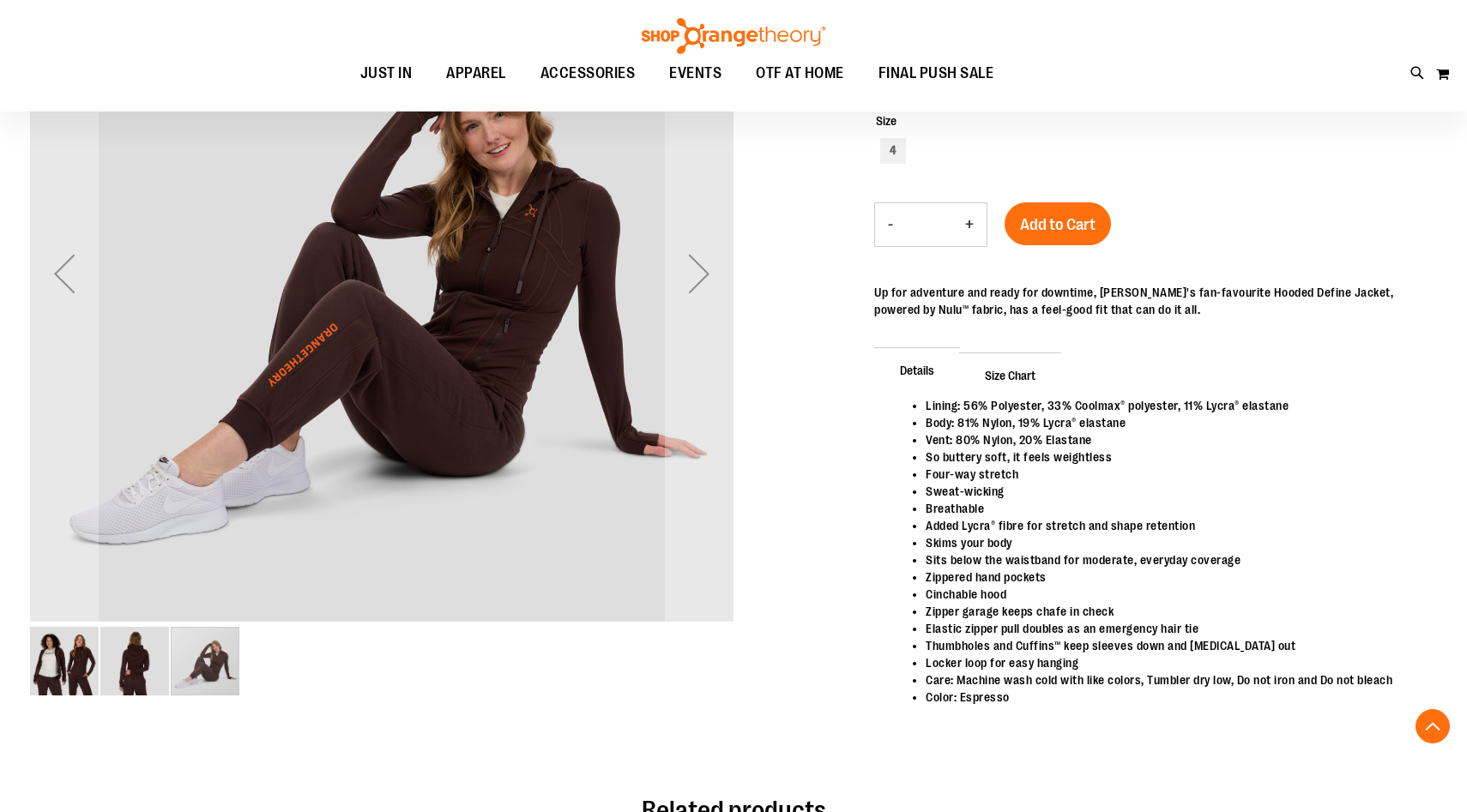
scroll to position [328, 0]
click at [53, 654] on img "image 1 of 3" at bounding box center [64, 660] width 69 height 69
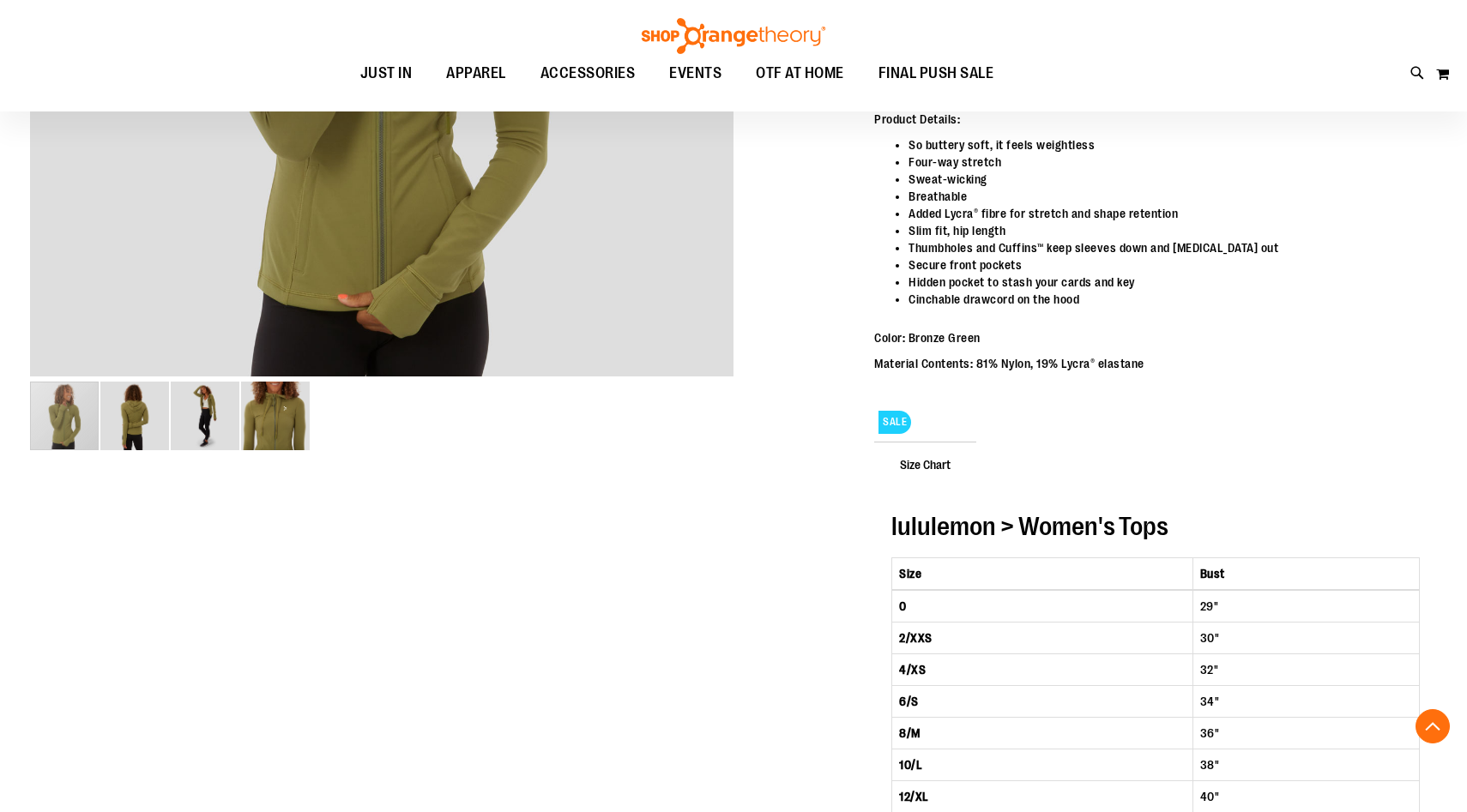
scroll to position [386, 0]
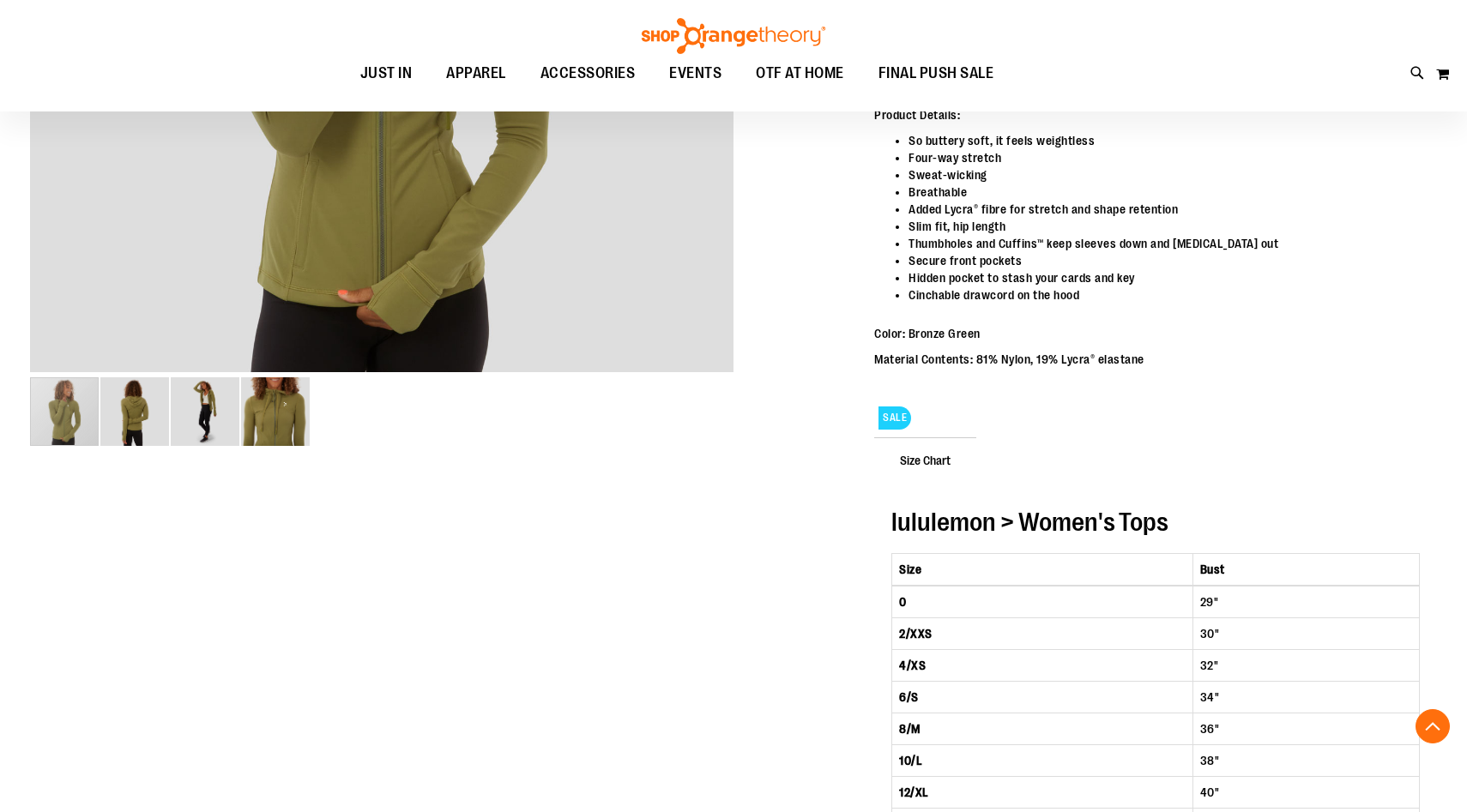
click at [204, 426] on img "image 3 of 4" at bounding box center [205, 411] width 69 height 69
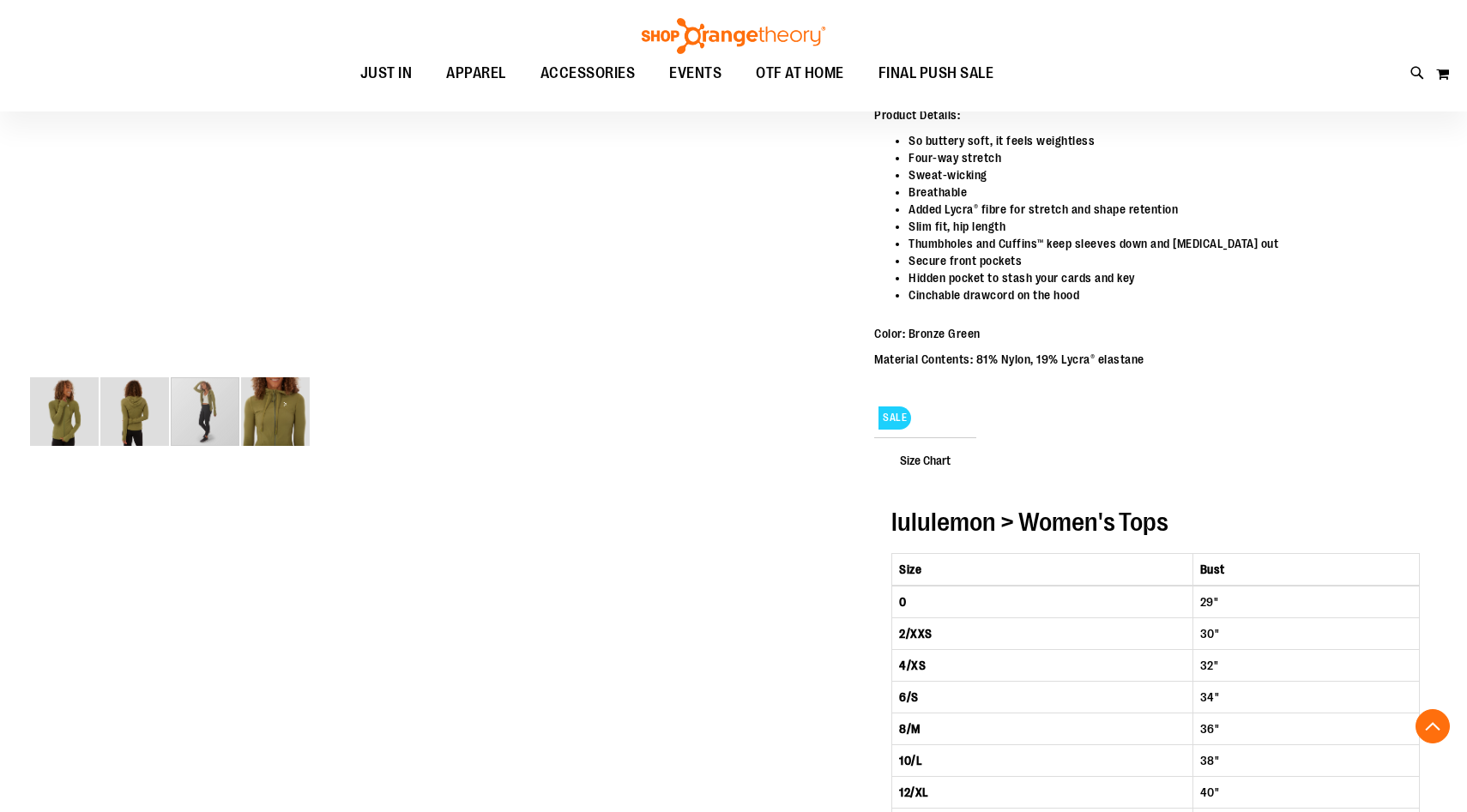
click at [265, 427] on img "image 4 of 4" at bounding box center [275, 411] width 69 height 69
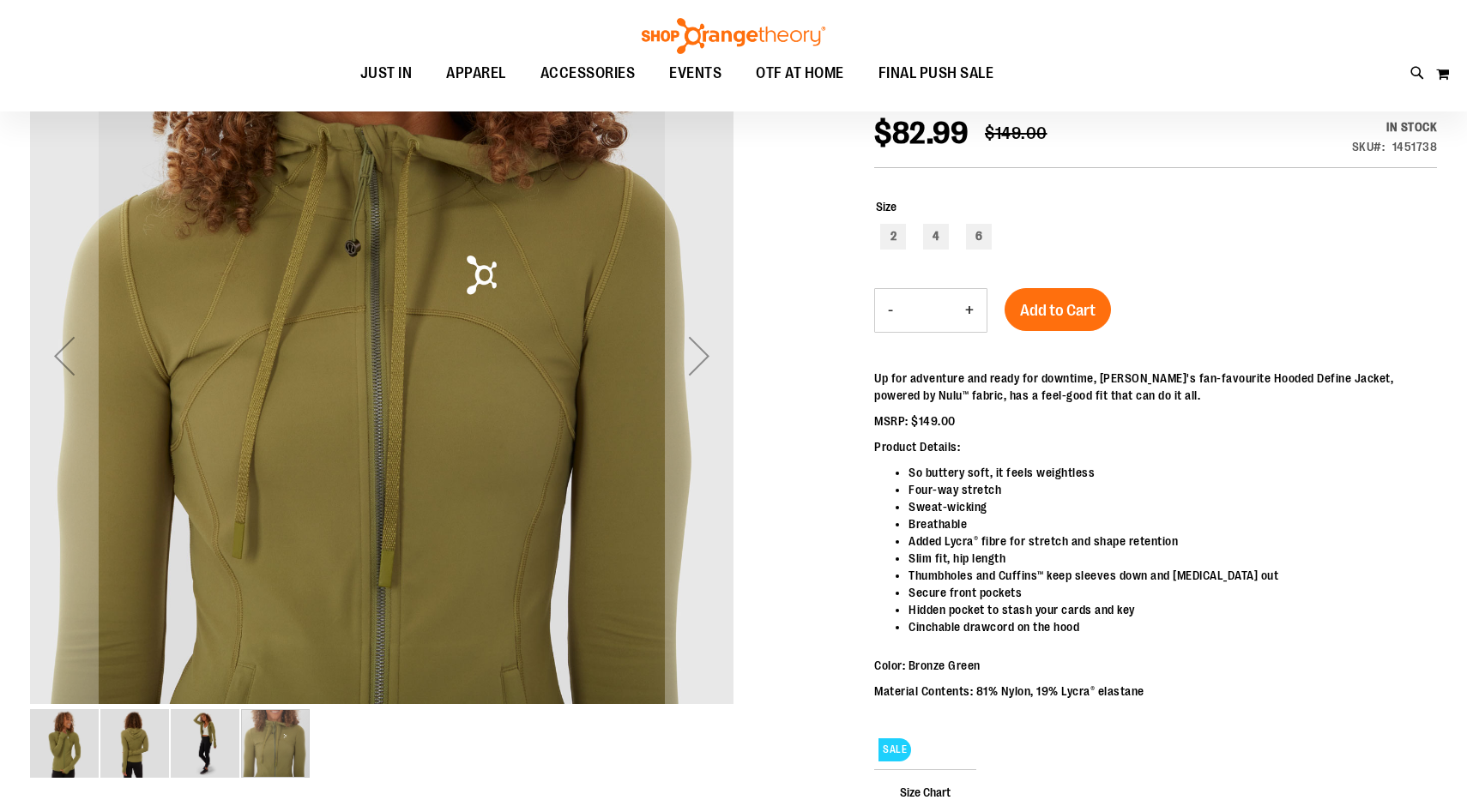
scroll to position [45, 0]
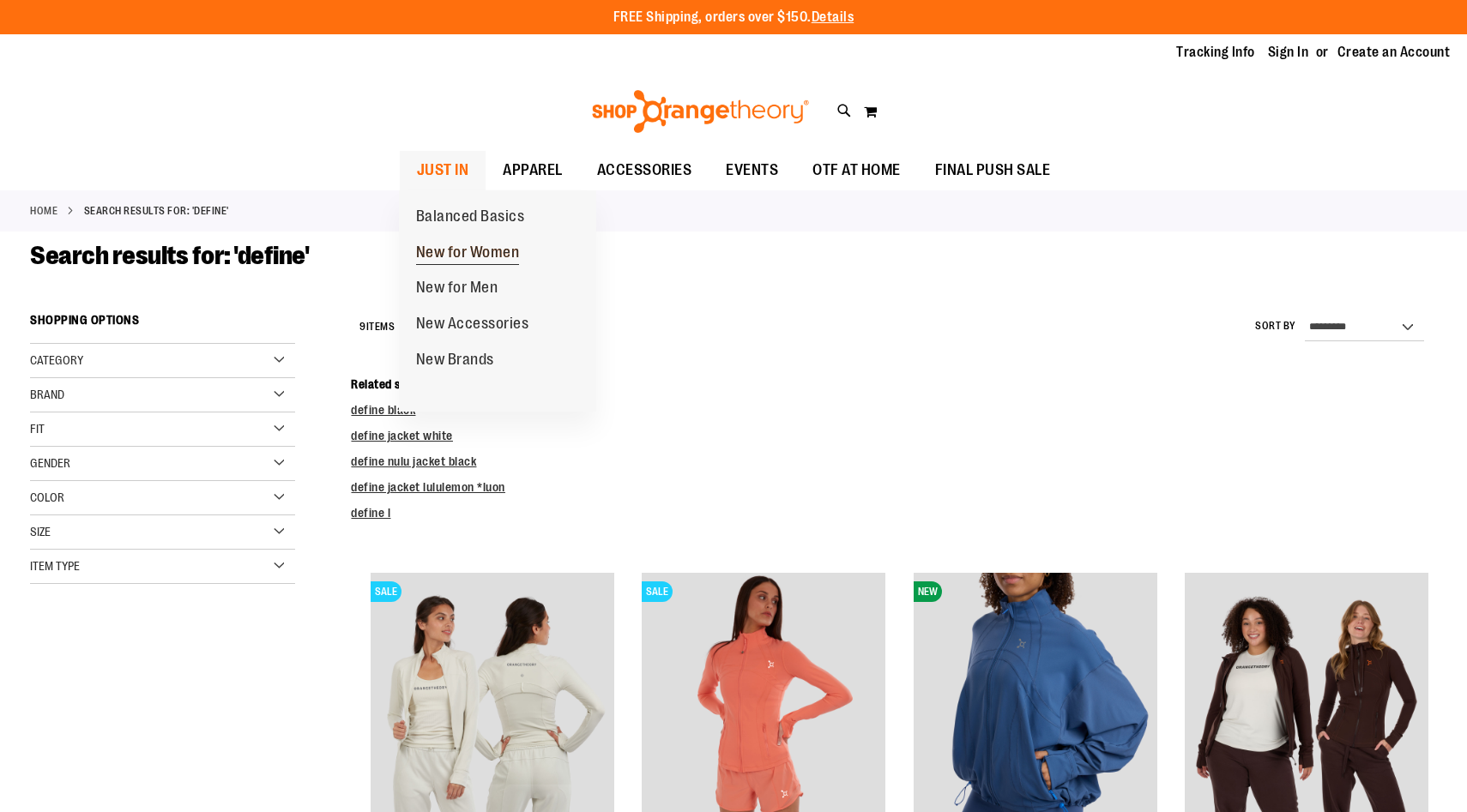
click at [455, 245] on span "New for Women" at bounding box center [468, 255] width 104 height 21
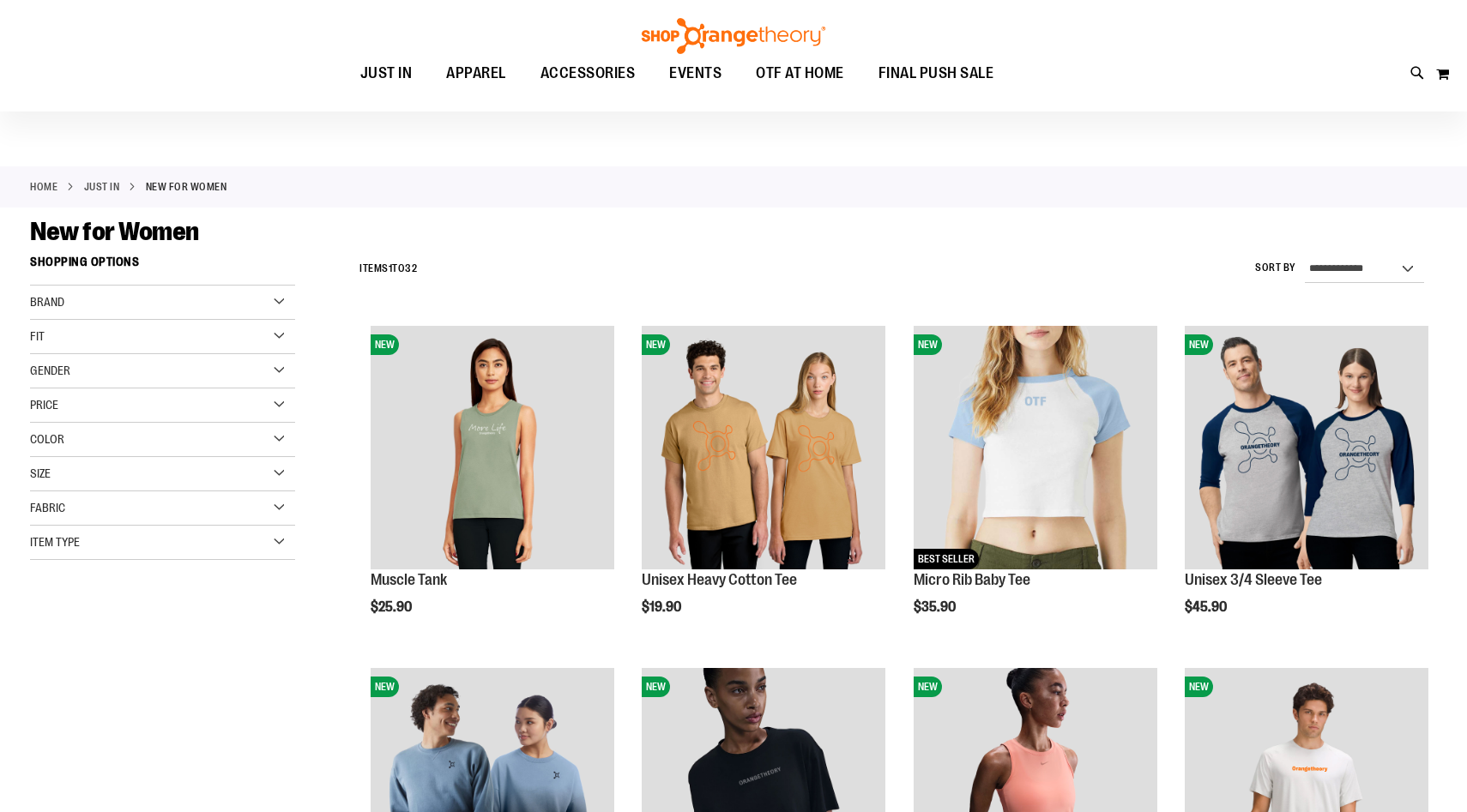
scroll to position [499, 0]
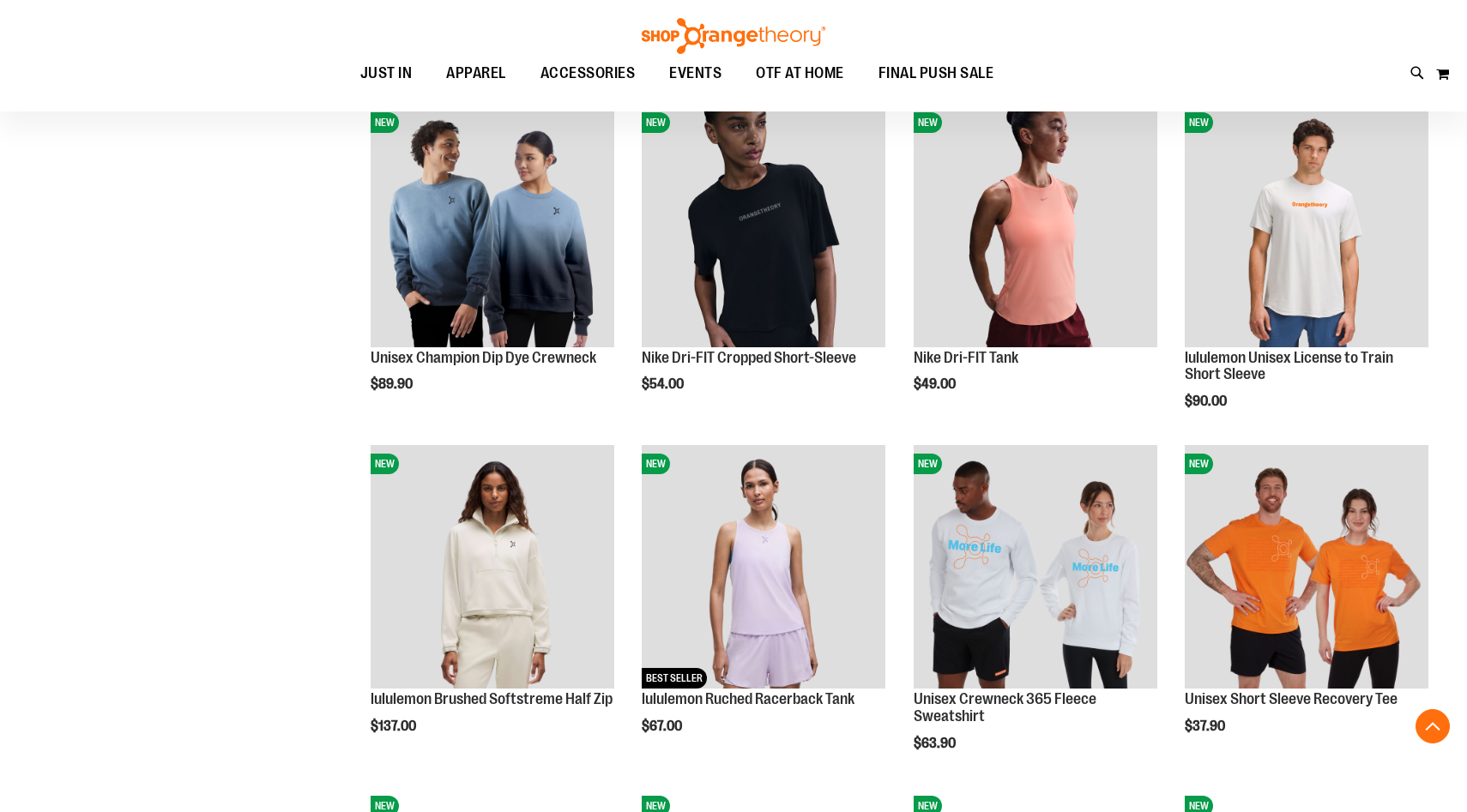
scroll to position [476, 0]
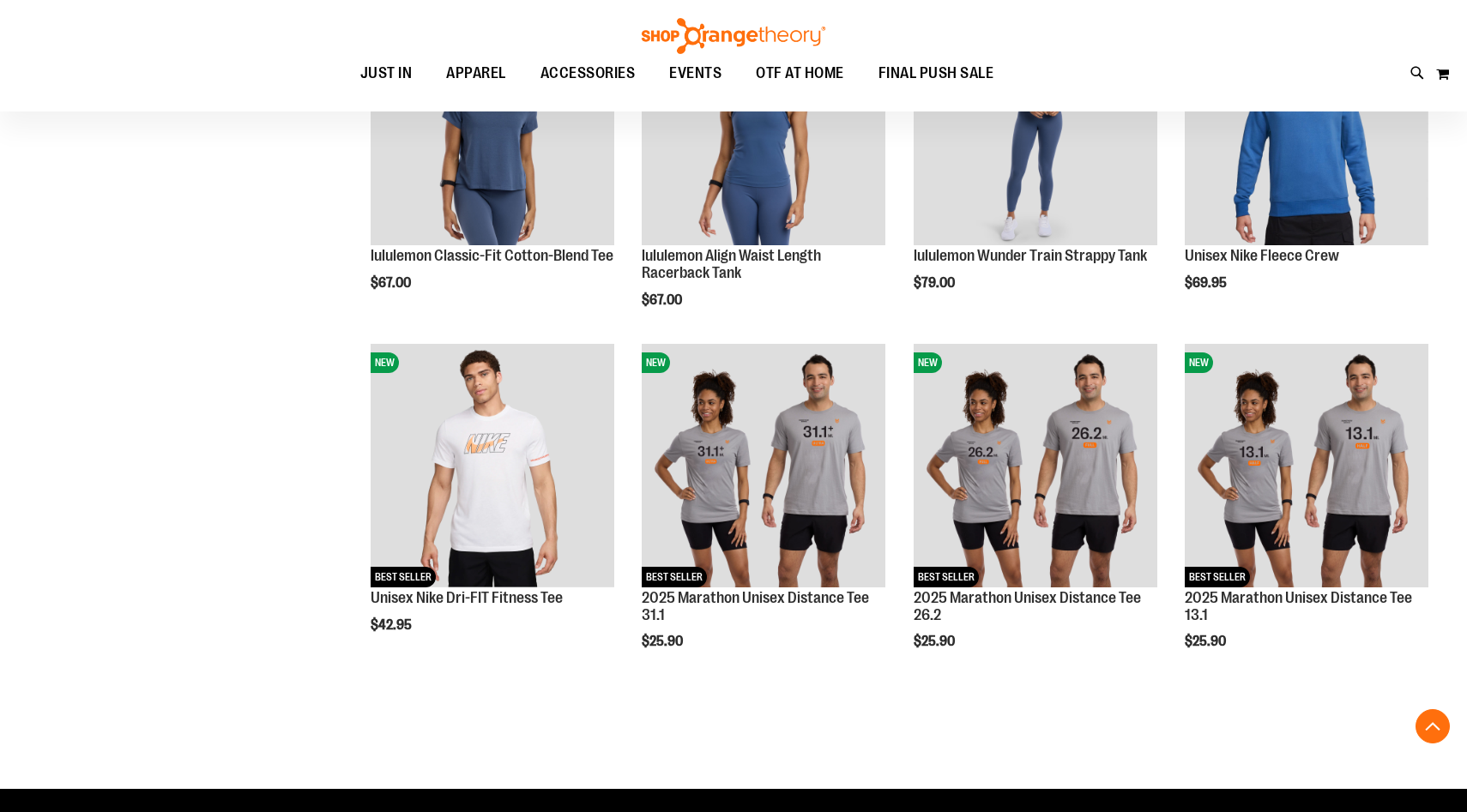
scroll to position [1717, 0]
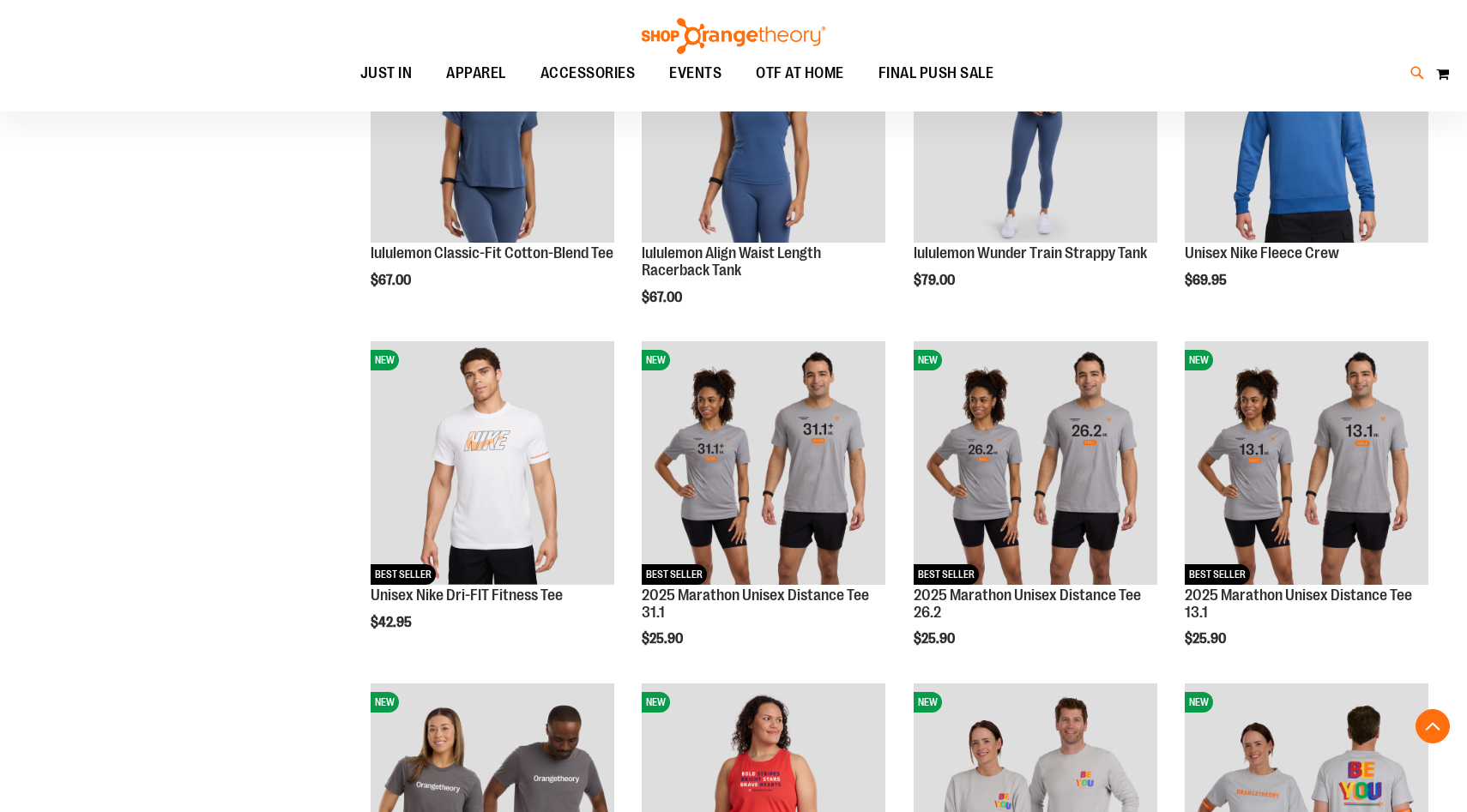
click at [1416, 72] on icon at bounding box center [1418, 73] width 14 height 20
type input "*****"
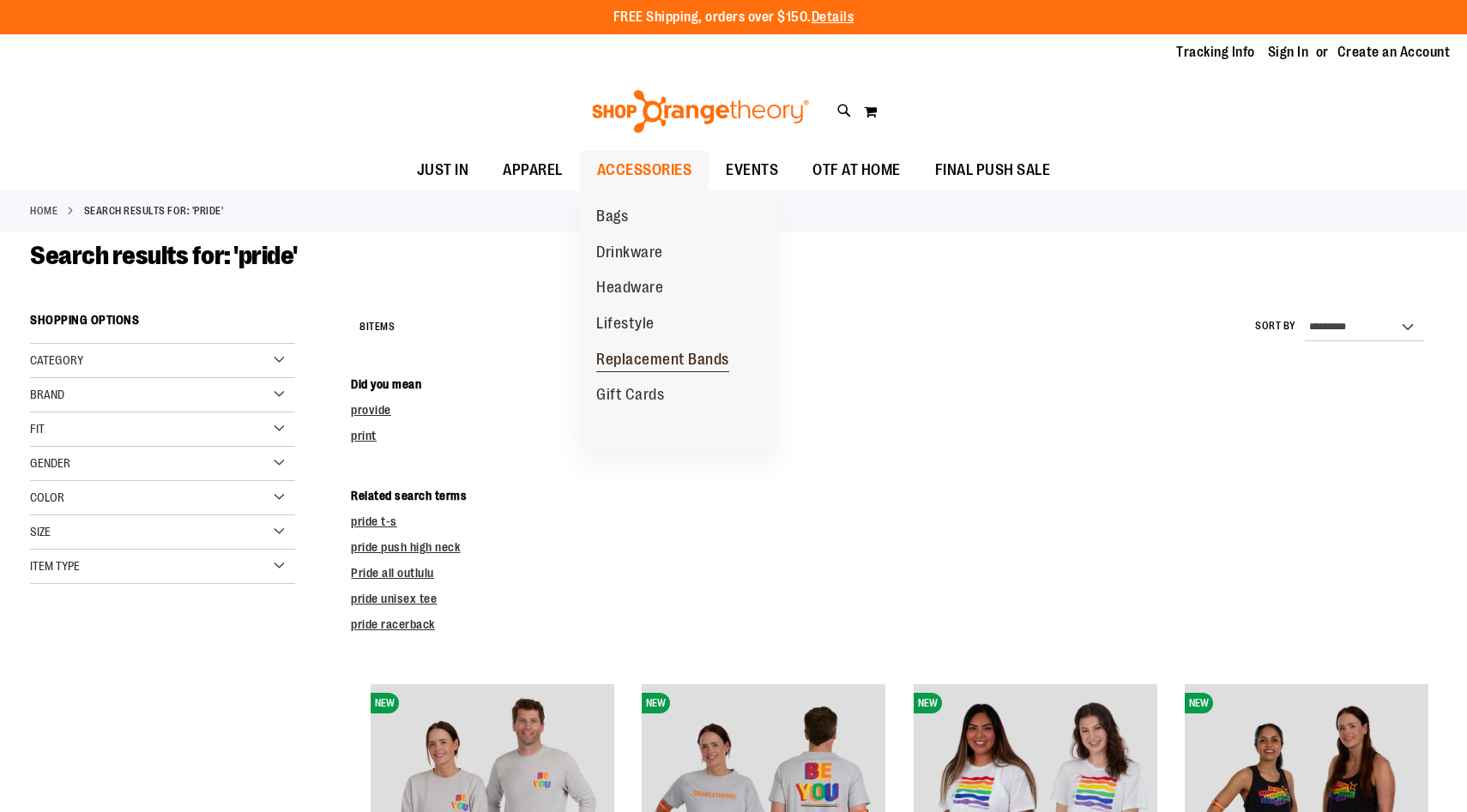
click at [628, 359] on span "Replacement Bands" at bounding box center [662, 361] width 133 height 21
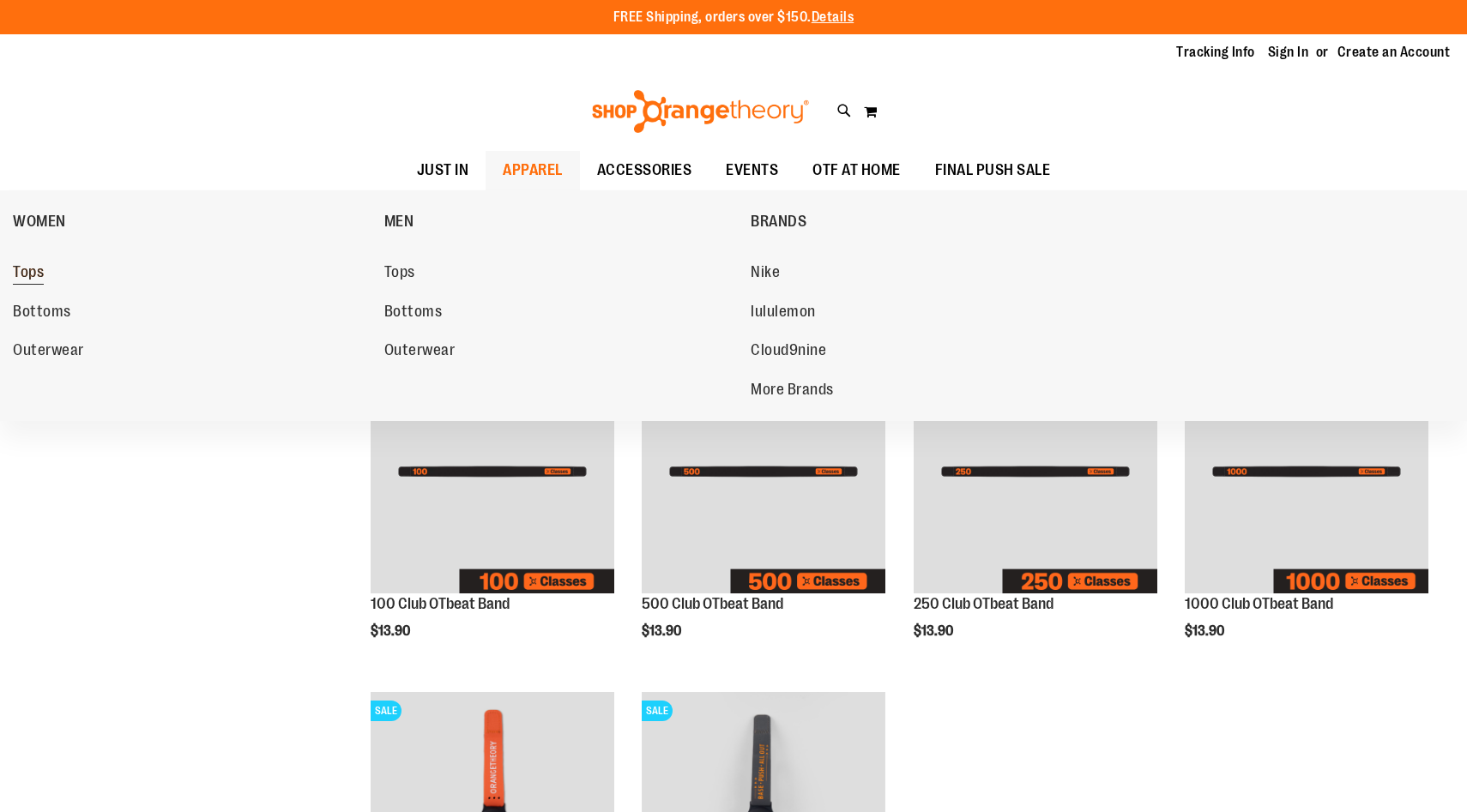
click at [25, 276] on span "Tops" at bounding box center [28, 274] width 31 height 21
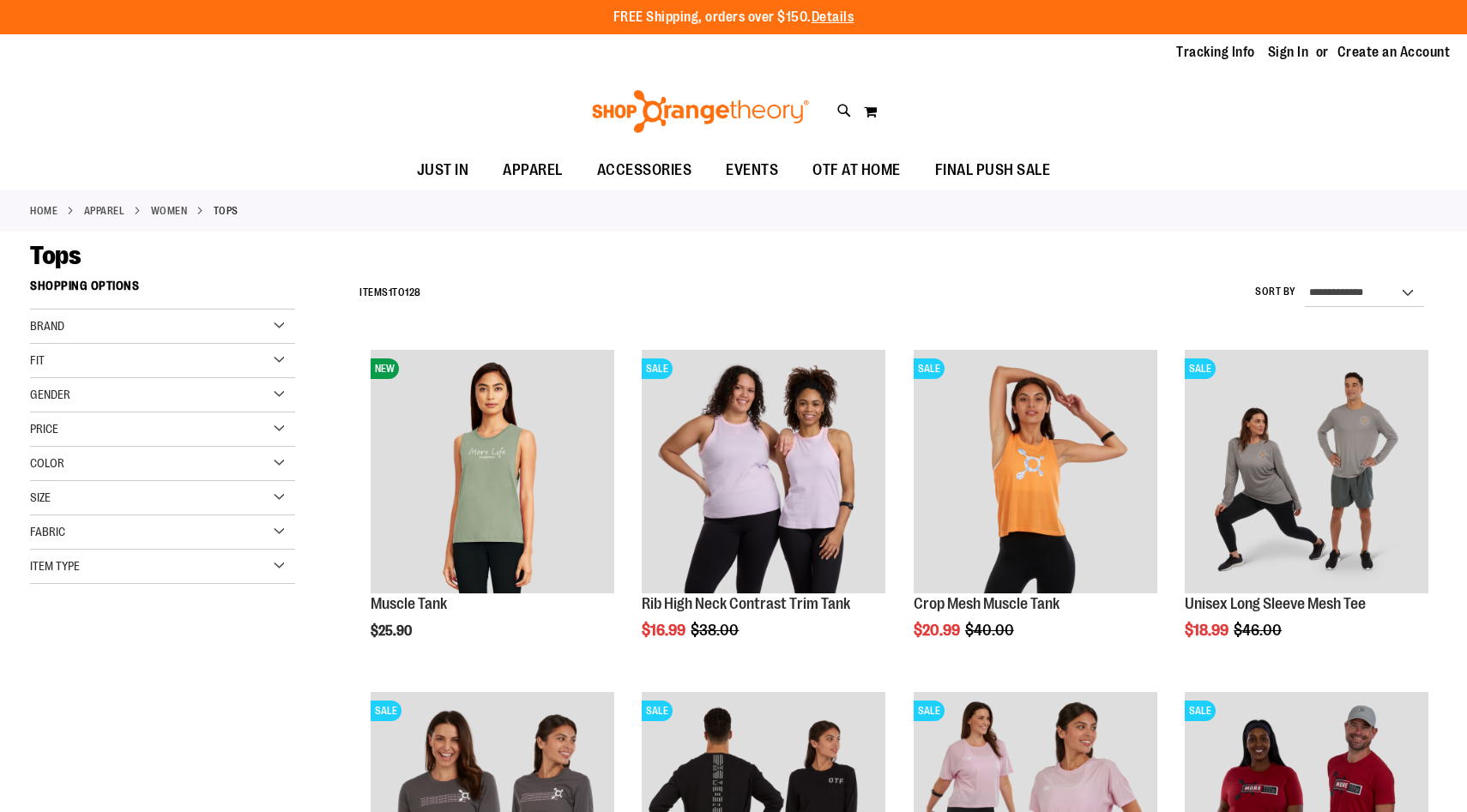
click at [73, 502] on div "Size" at bounding box center [163, 498] width 265 height 35
click at [93, 680] on div "Item Type" at bounding box center [163, 684] width 265 height 35
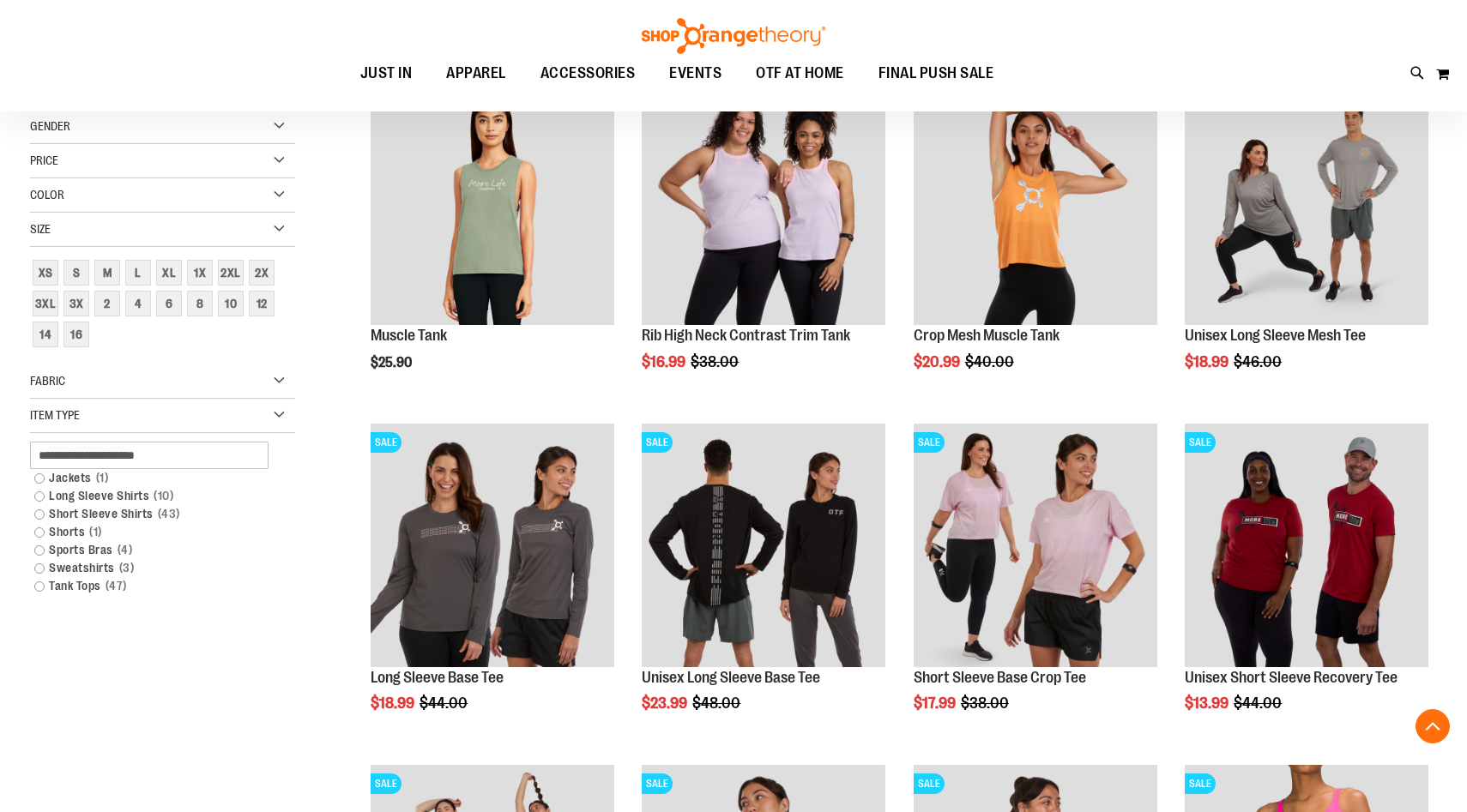
scroll to position [268, 0]
click at [39, 549] on link "Sports Bras 4 items" at bounding box center [153, 549] width 255 height 18
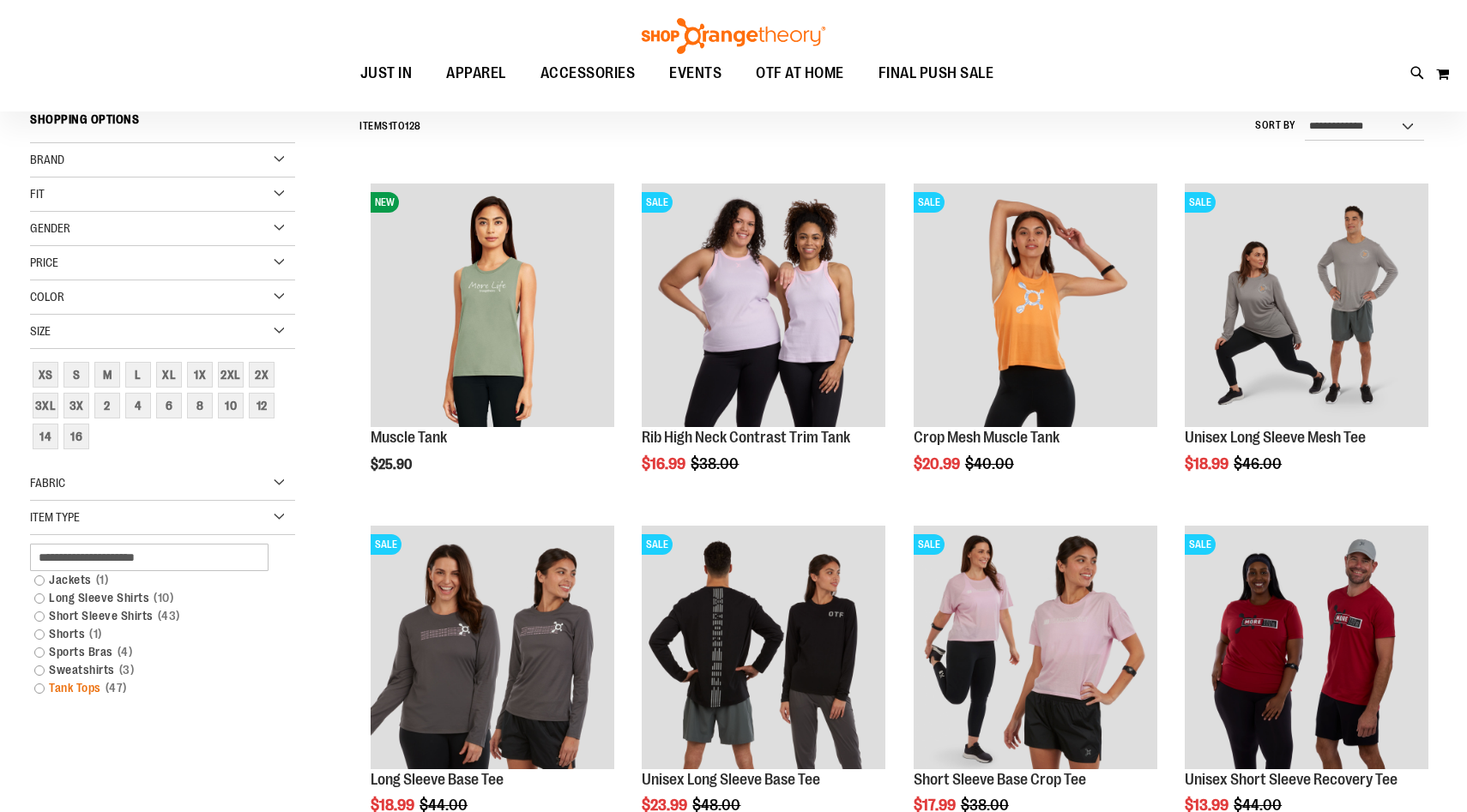
scroll to position [159, 0]
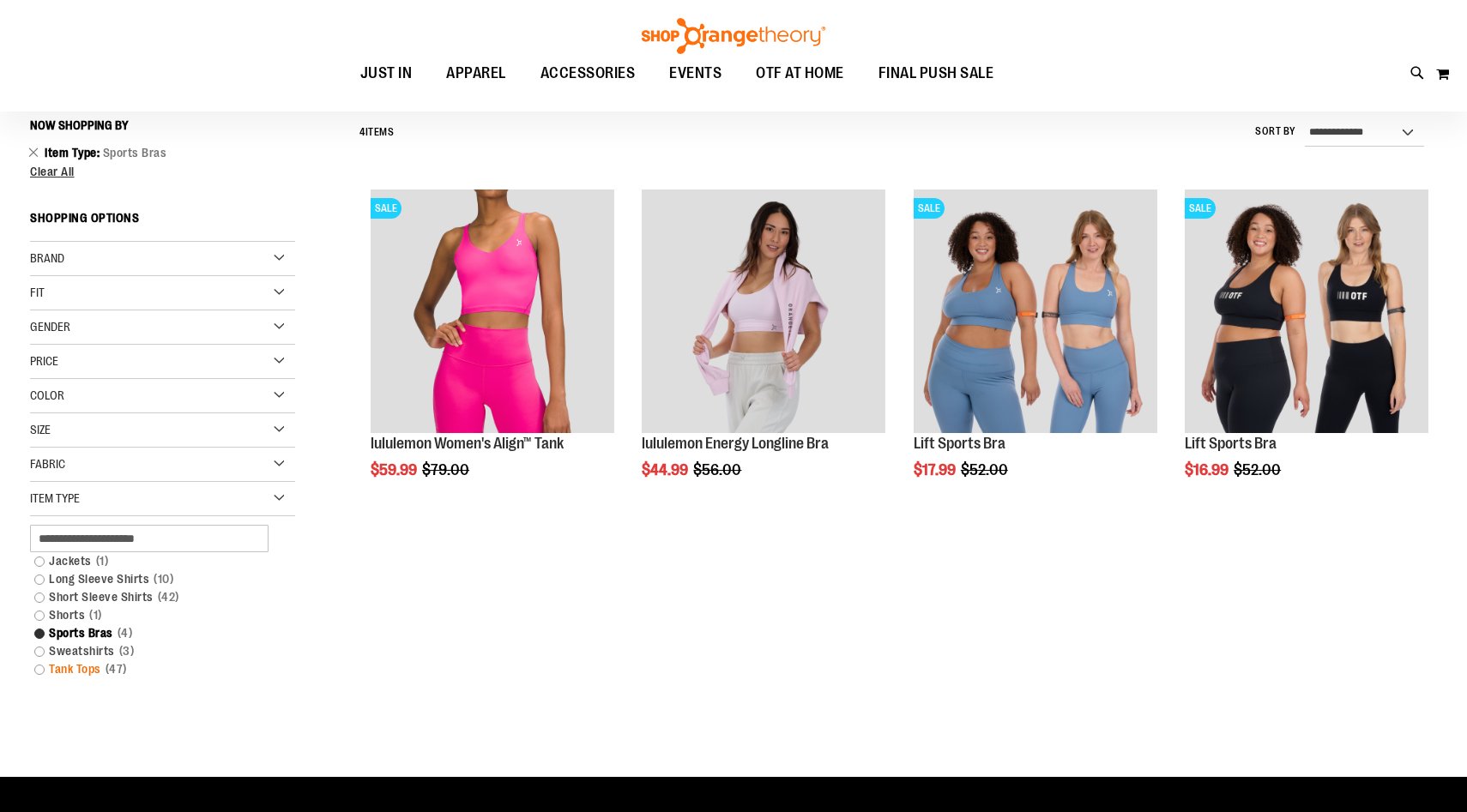
click at [42, 669] on link "Tank Tops 47 items" at bounding box center [153, 670] width 255 height 18
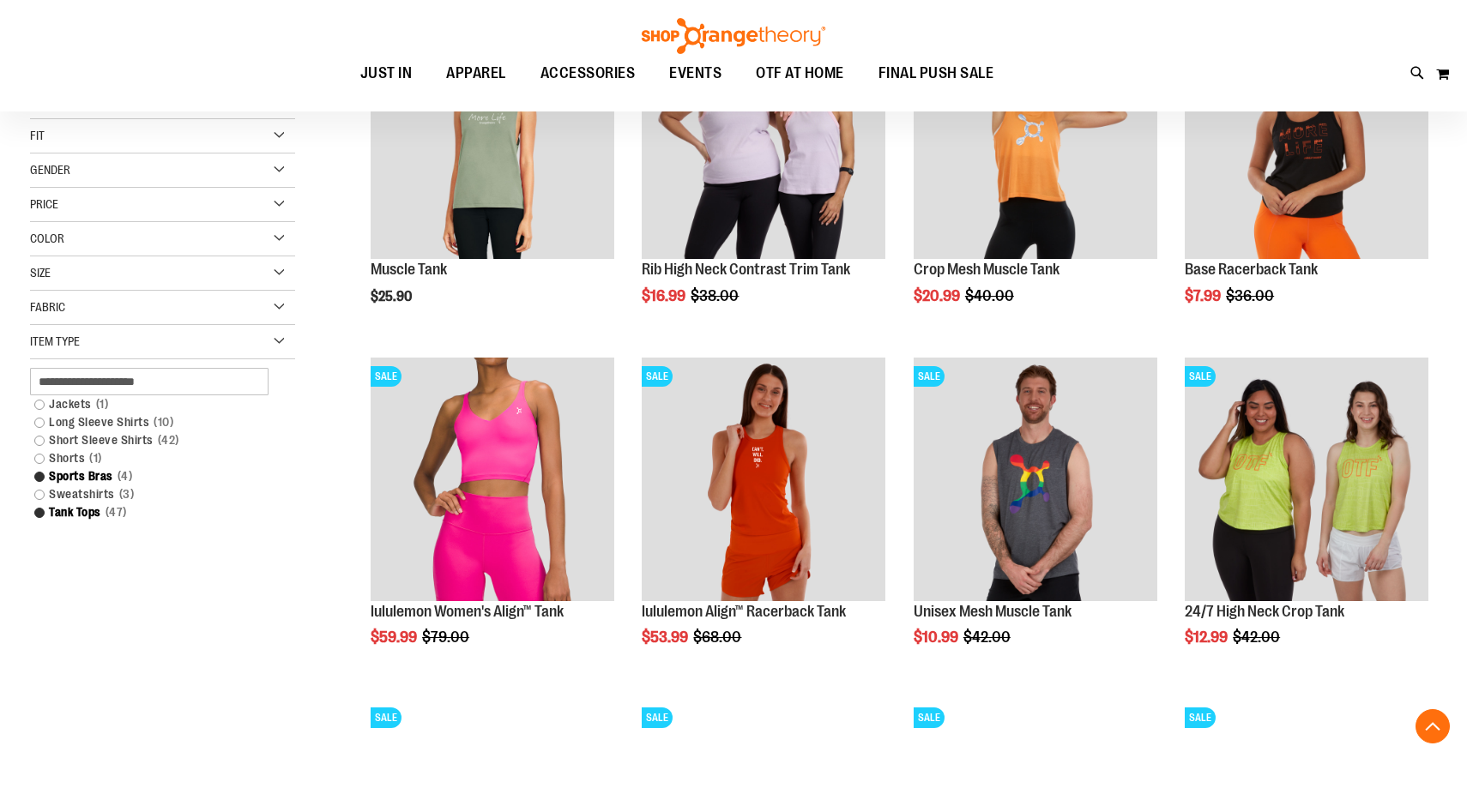
scroll to position [335, 0]
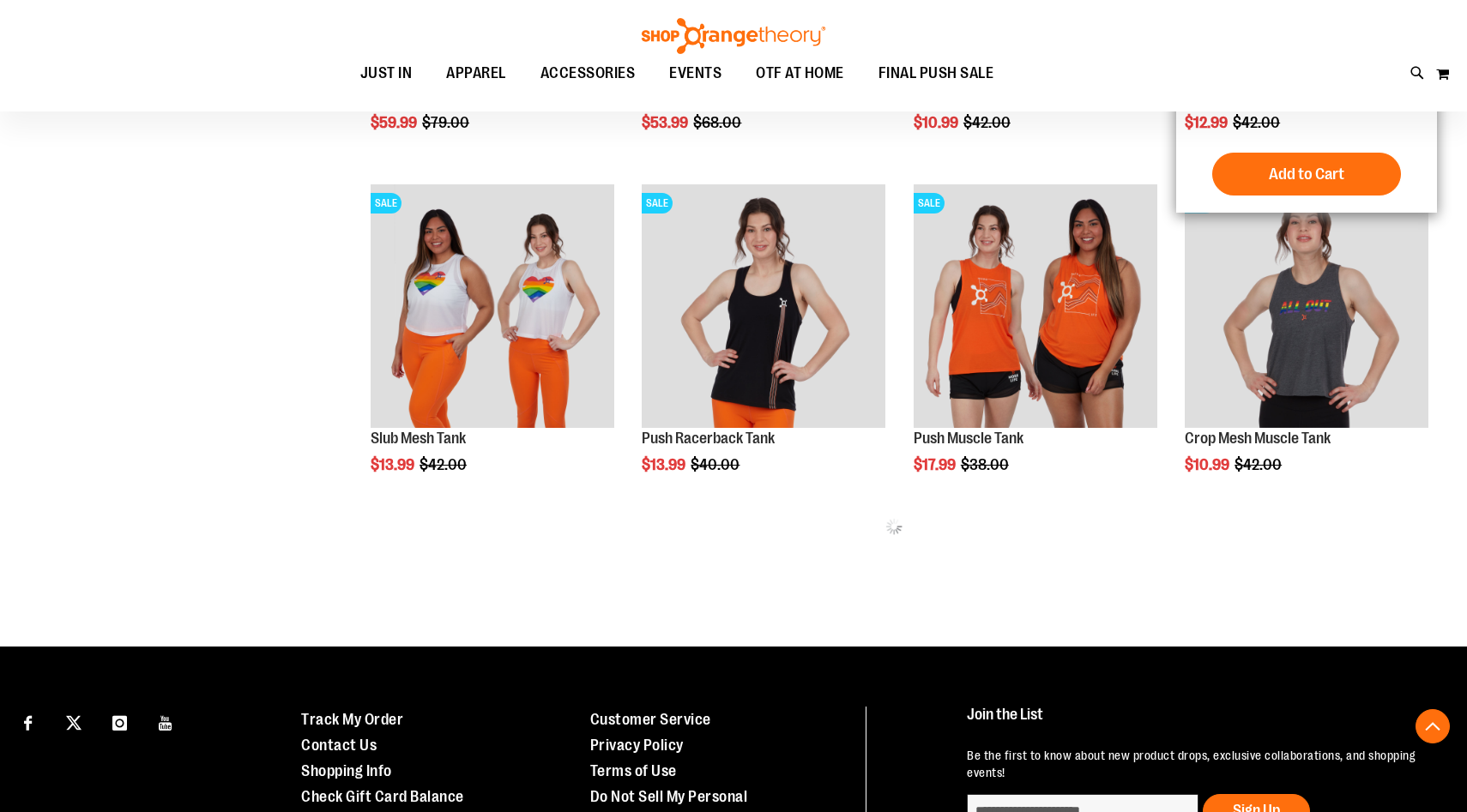
scroll to position [850, 0]
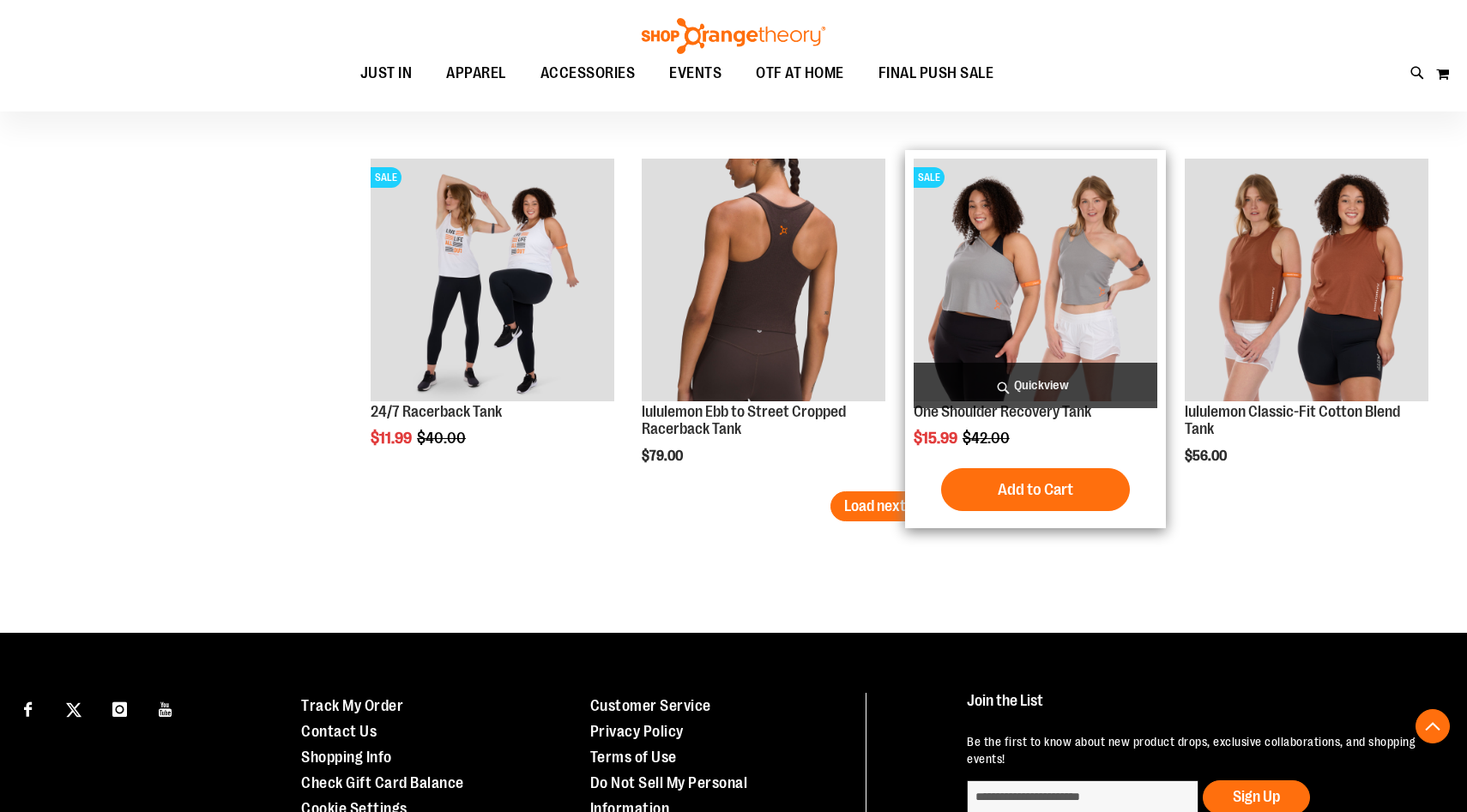
scroll to position [2926, 0]
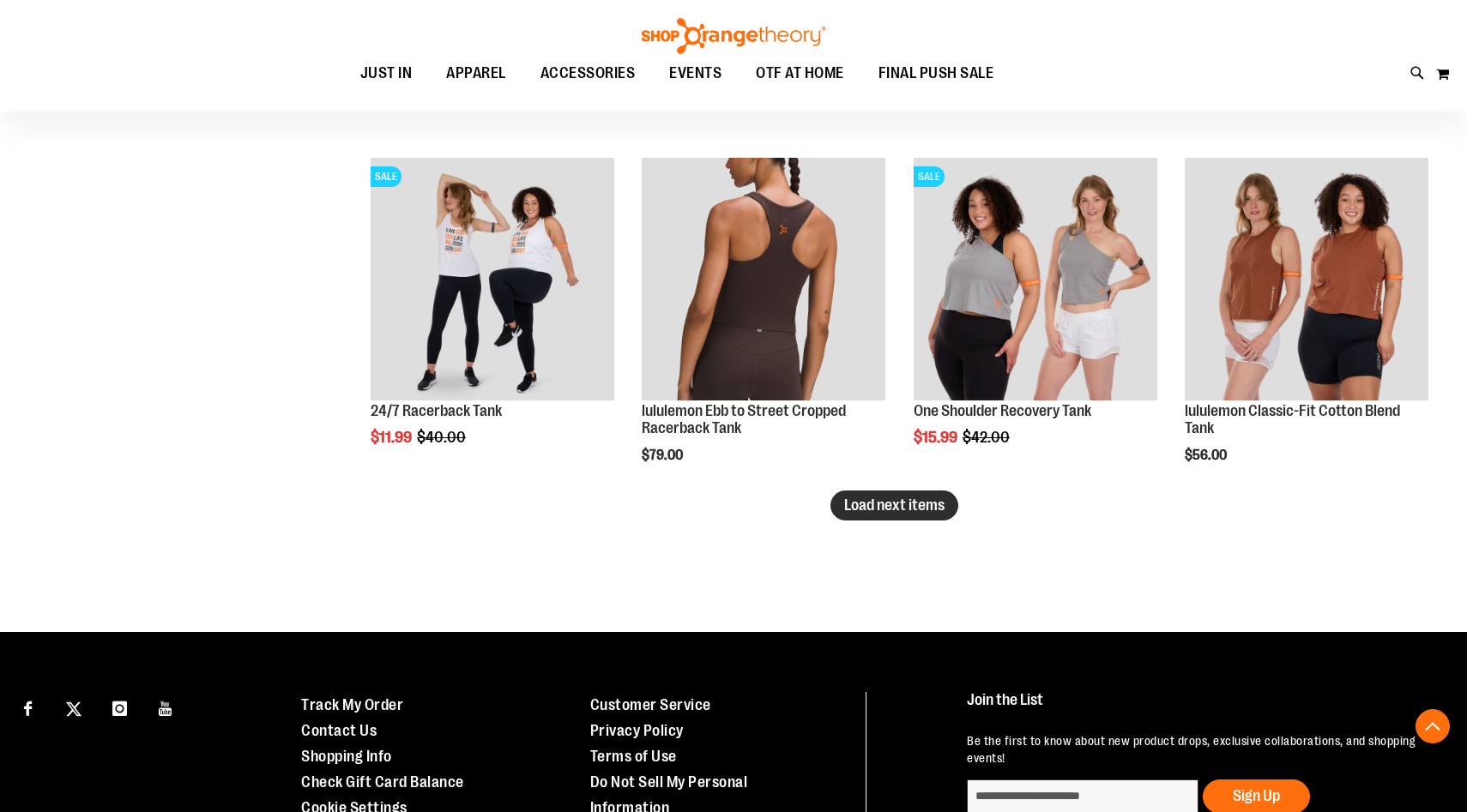
click at [886, 513] on span "Load next items" at bounding box center [894, 505] width 101 height 17
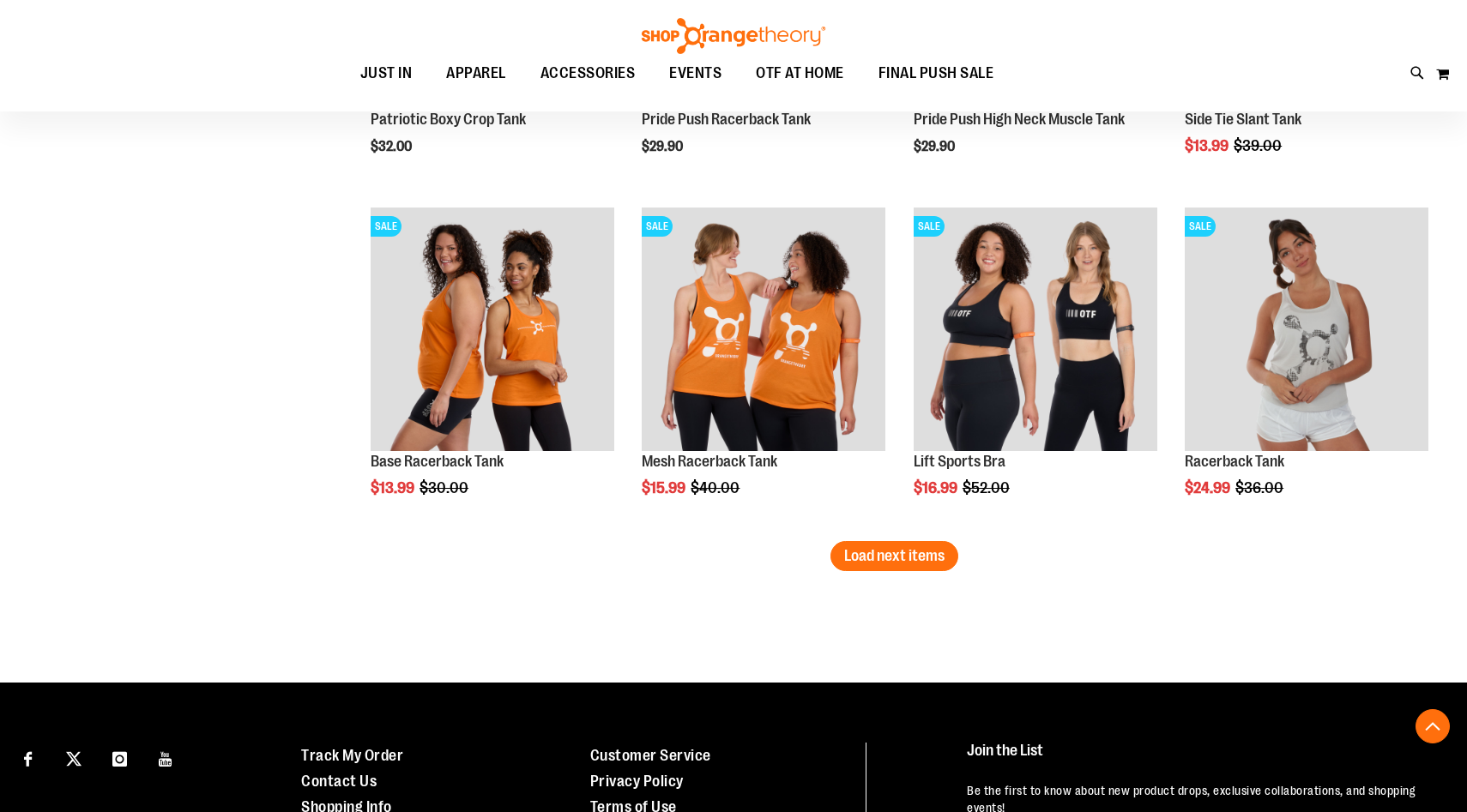
scroll to position [3930, 0]
